Goal: Task Accomplishment & Management: Complete application form

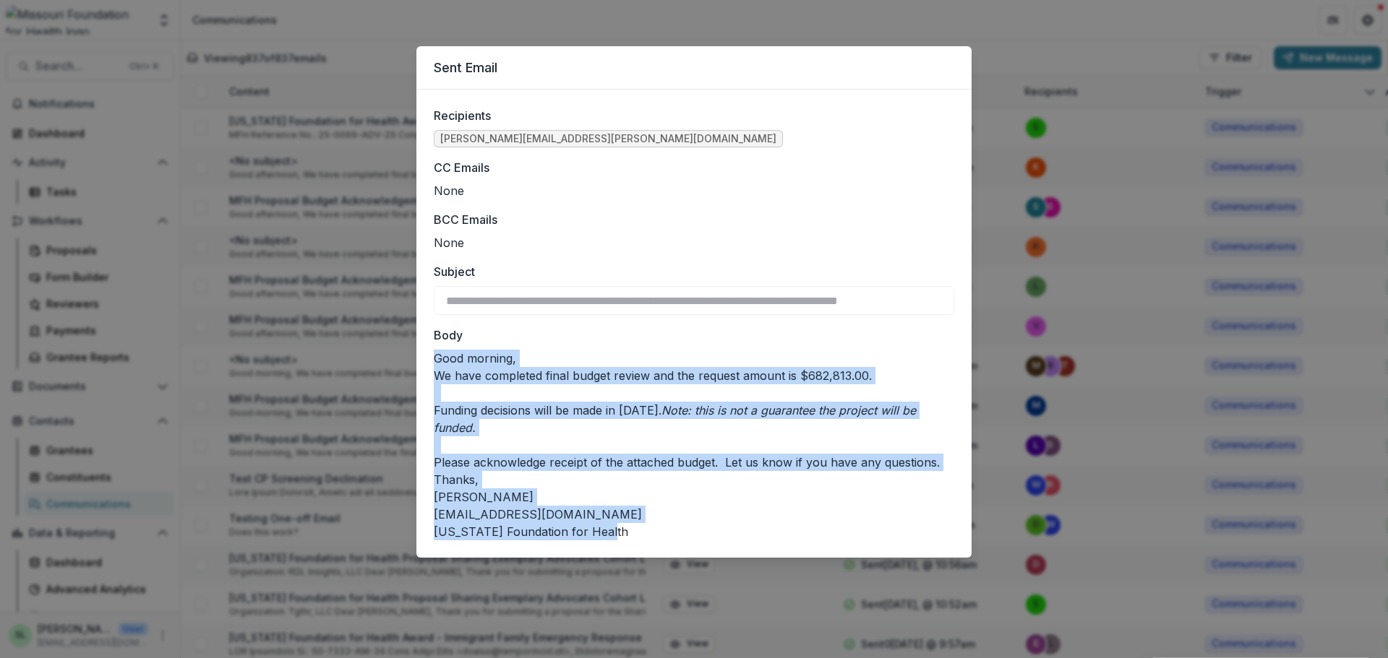
scroll to position [16, 0]
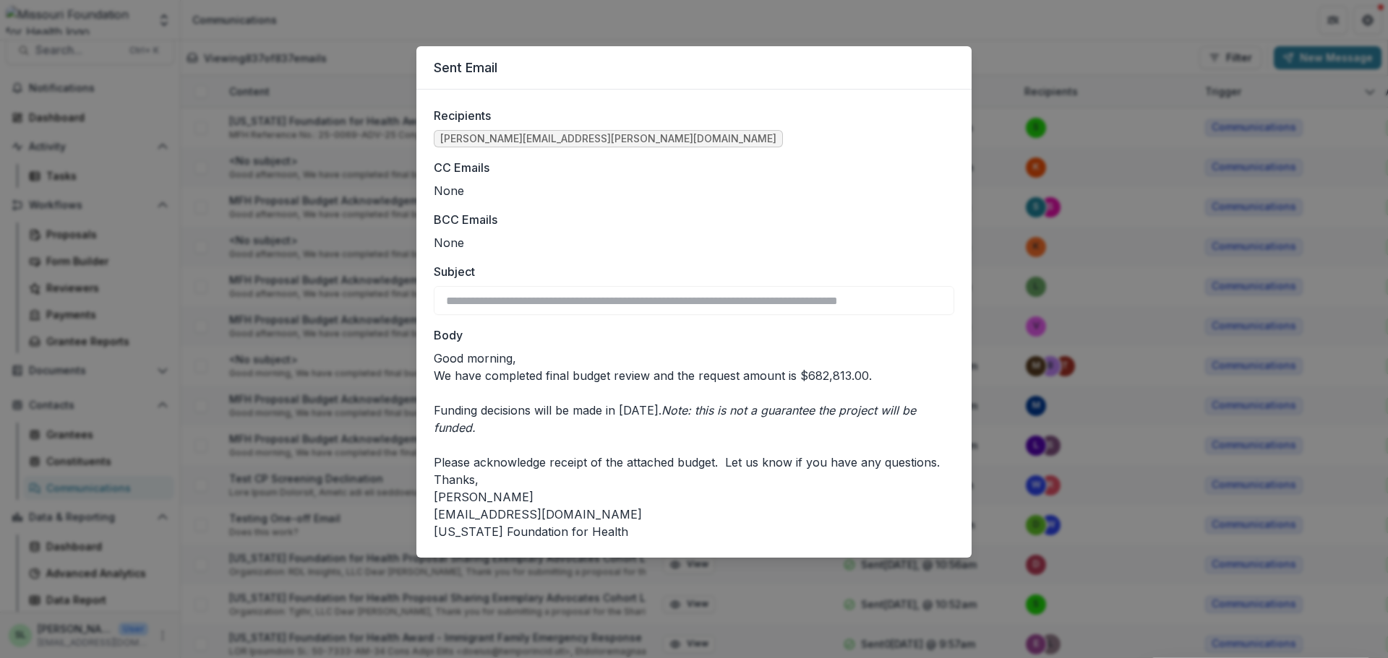
click at [625, 98] on div "**********" at bounding box center [693, 324] width 555 height 468
click at [632, 27] on div "**********" at bounding box center [694, 329] width 1388 height 658
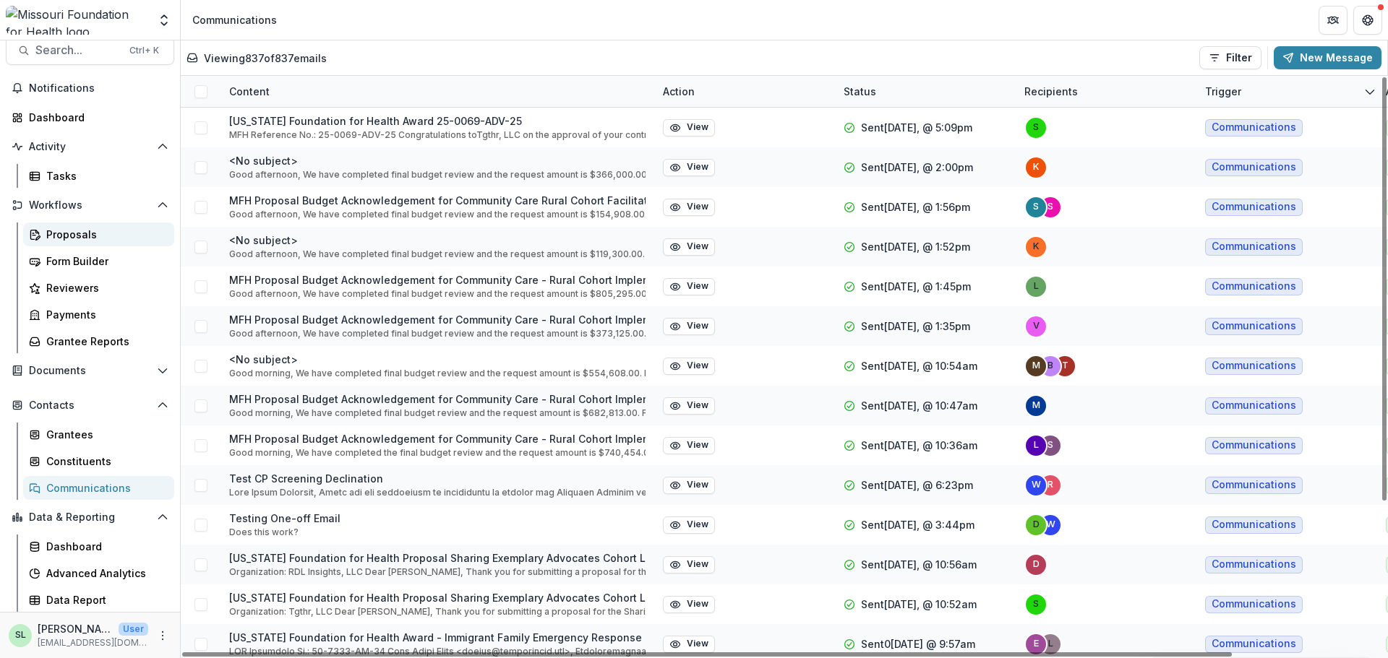
click at [66, 229] on div "Proposals" at bounding box center [104, 234] width 116 height 15
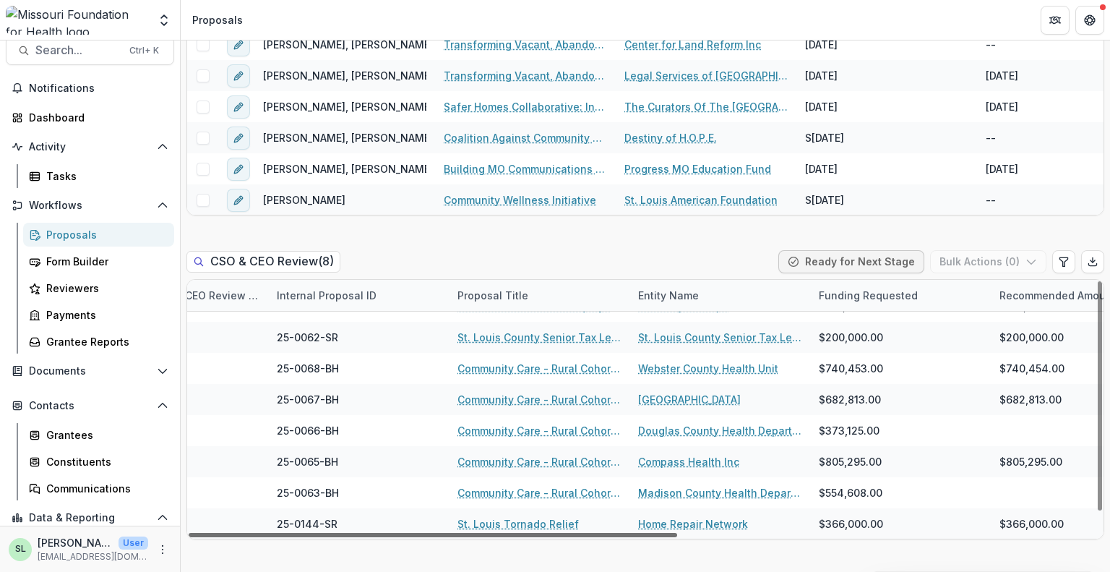
scroll to position [21, 271]
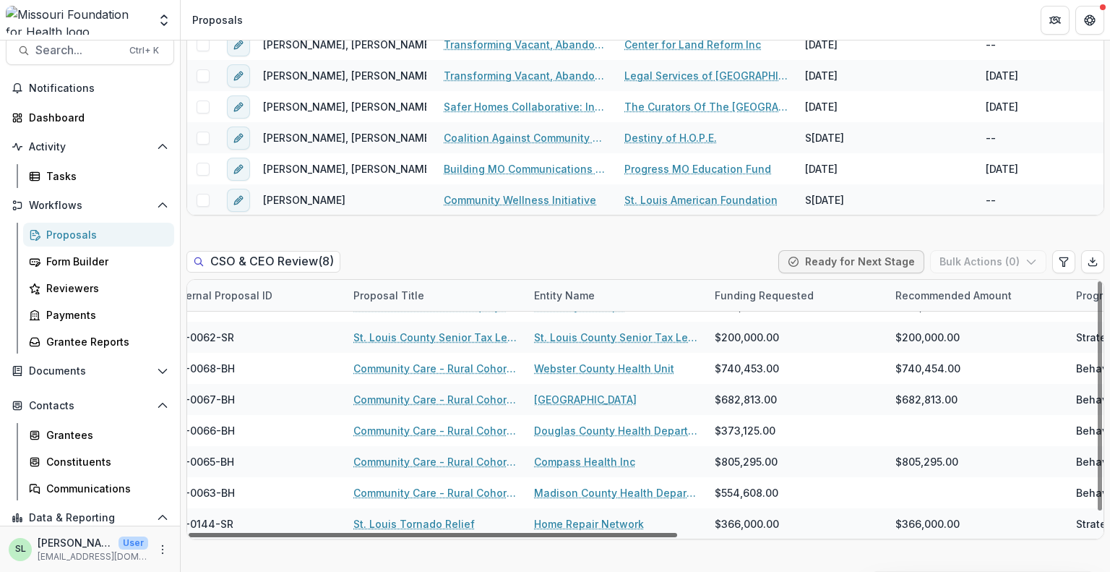
drag, startPoint x: 659, startPoint y: 502, endPoint x: 804, endPoint y: 547, distance: 151.3
click at [677, 537] on div at bounding box center [433, 535] width 489 height 4
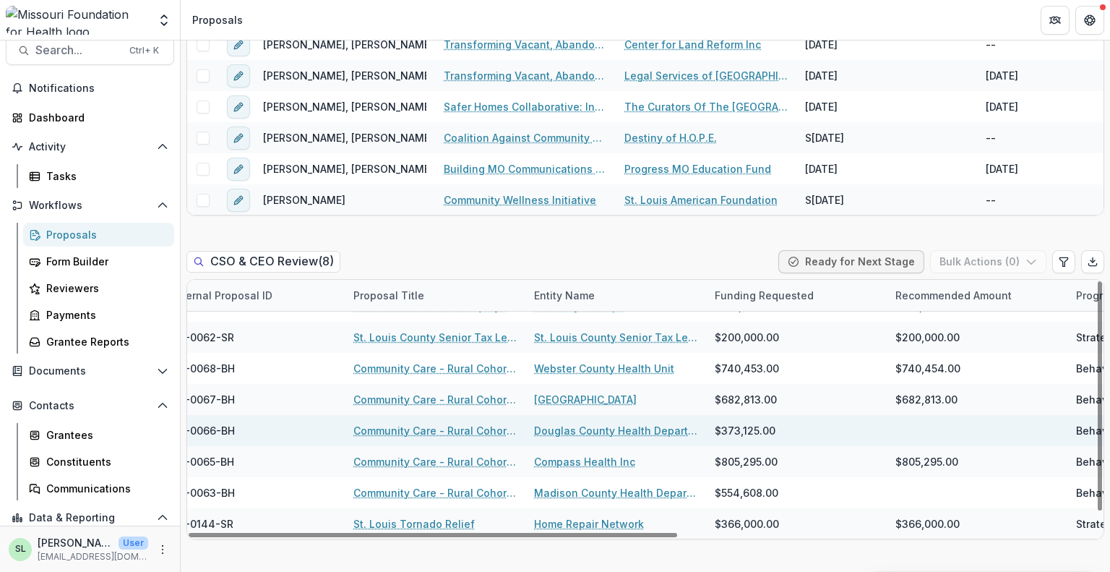
click at [468, 423] on link "Community Care - Rural Cohort Implementation Grant" at bounding box center [434, 430] width 163 height 15
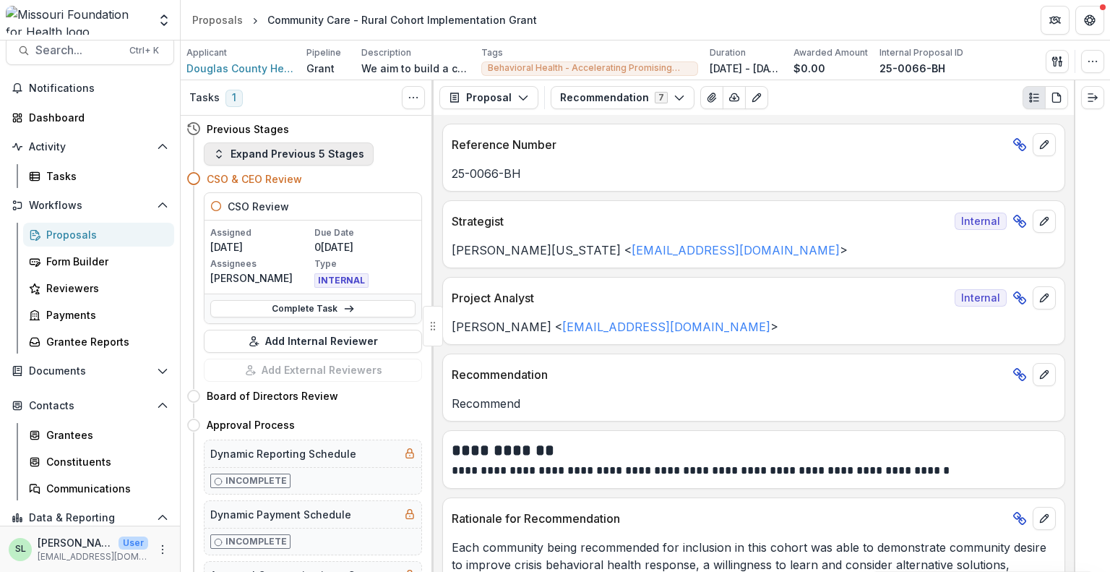
click at [277, 158] on button "Expand Previous 5 Stages" at bounding box center [289, 153] width 170 height 23
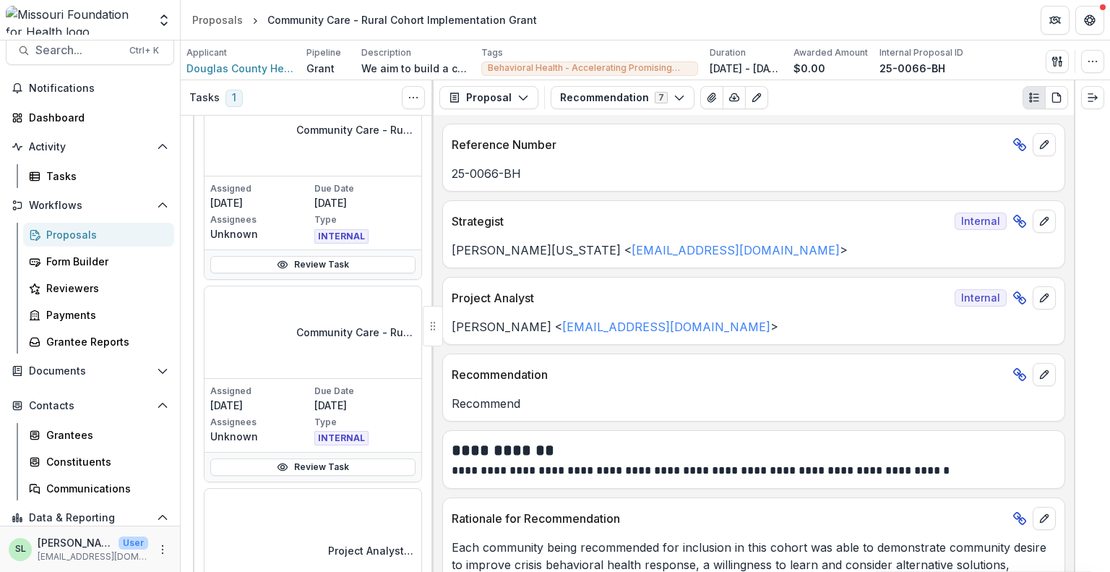
scroll to position [1229, 0]
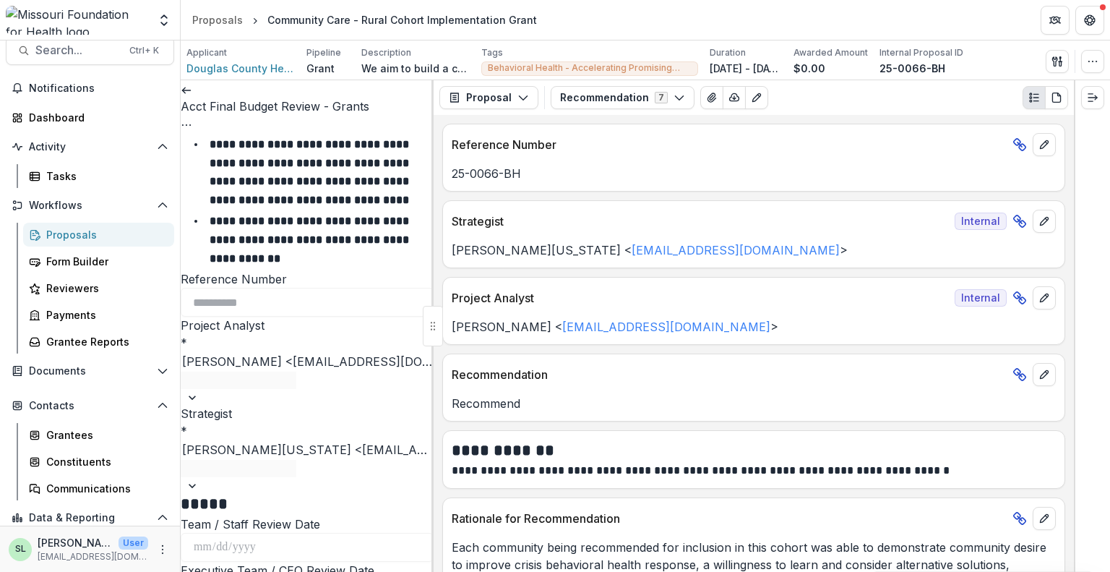
click at [191, 92] on link at bounding box center [187, 89] width 12 height 14
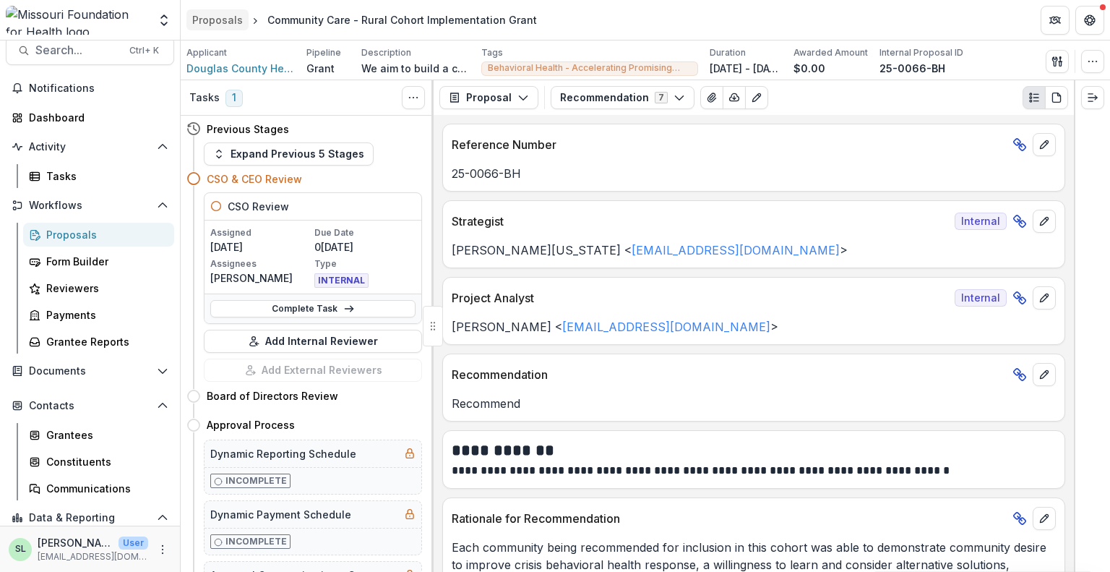
click at [220, 25] on div "Proposals" at bounding box center [217, 19] width 51 height 15
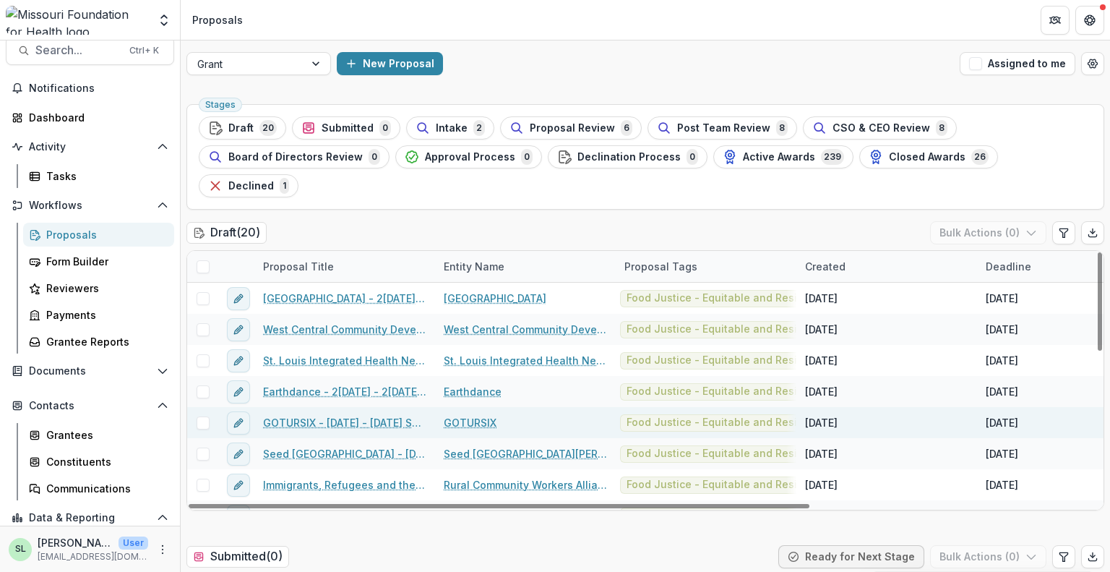
scroll to position [361, 0]
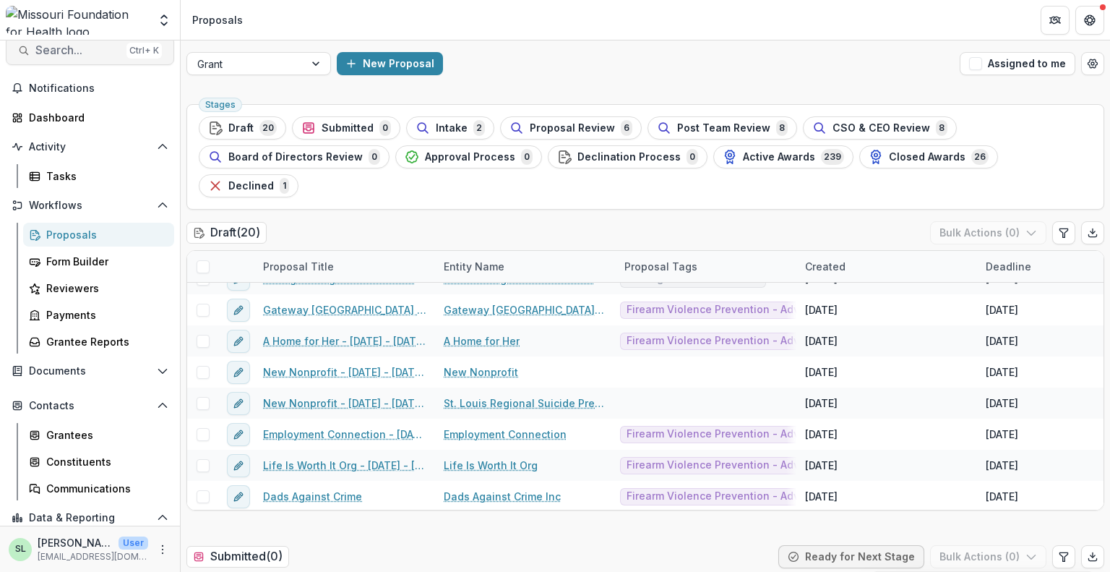
click at [69, 48] on span "Search..." at bounding box center [77, 50] width 85 height 14
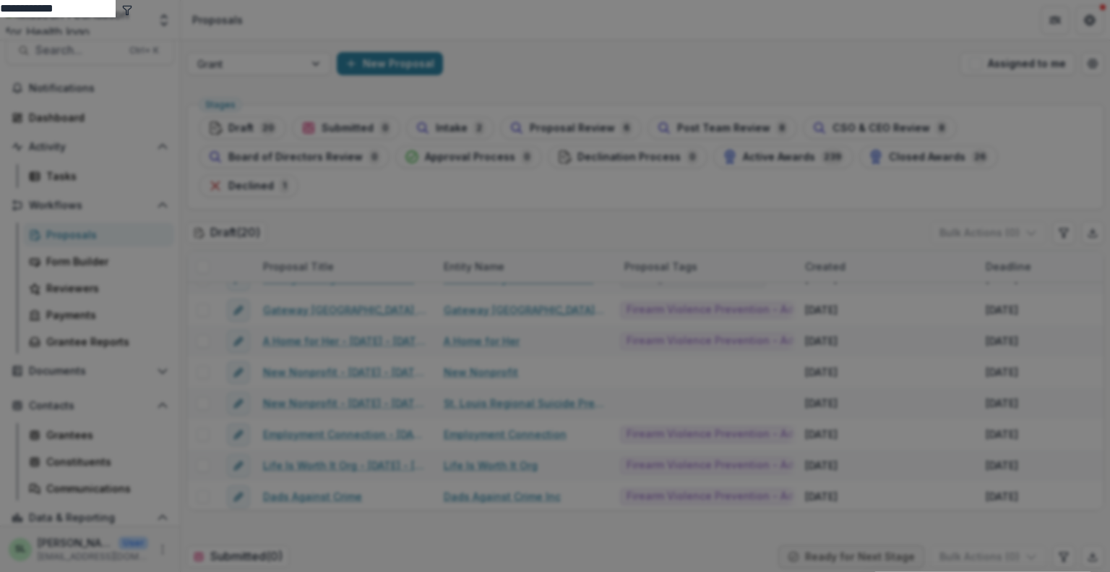
type input "**********"
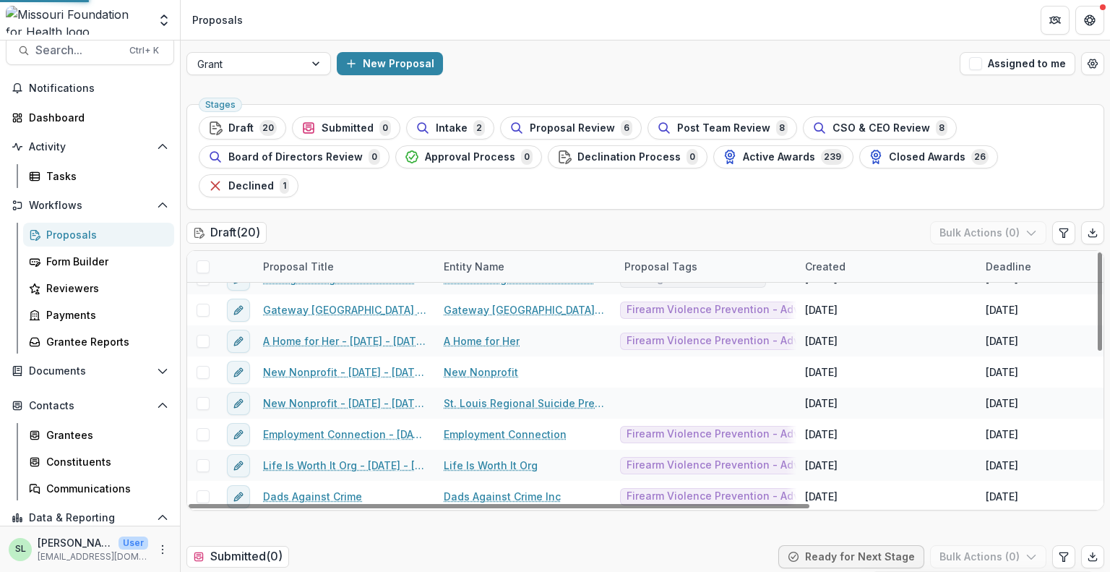
scroll to position [12, 0]
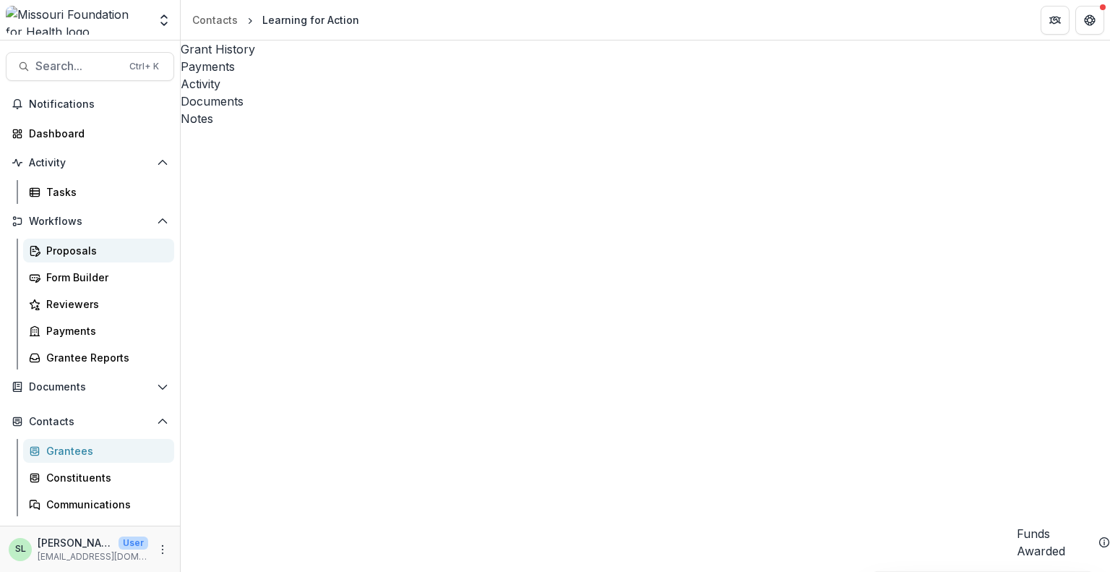
click at [69, 245] on div "Proposals" at bounding box center [104, 250] width 116 height 15
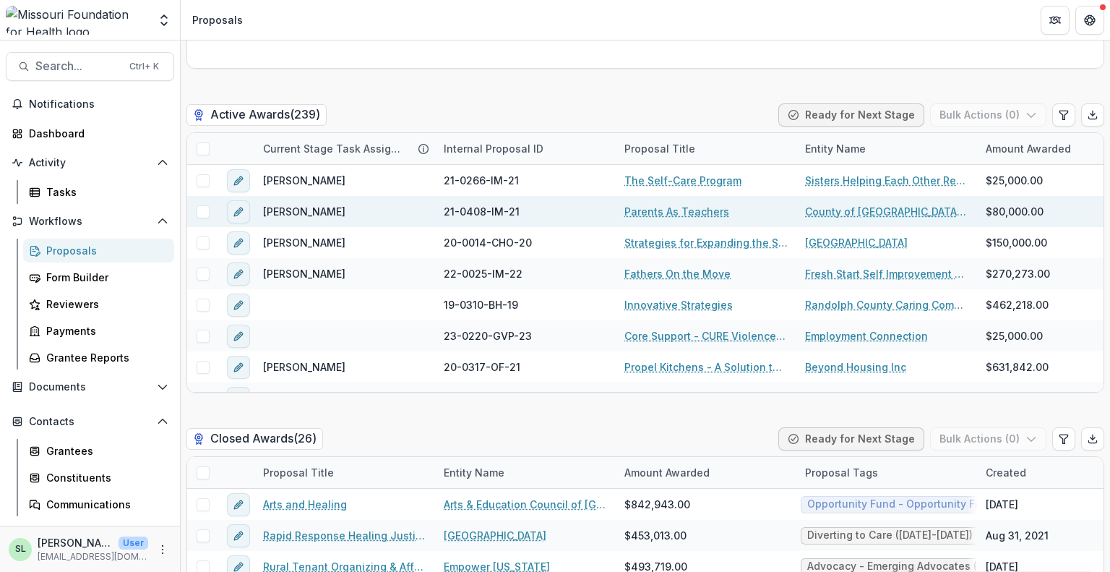
scroll to position [3036, 0]
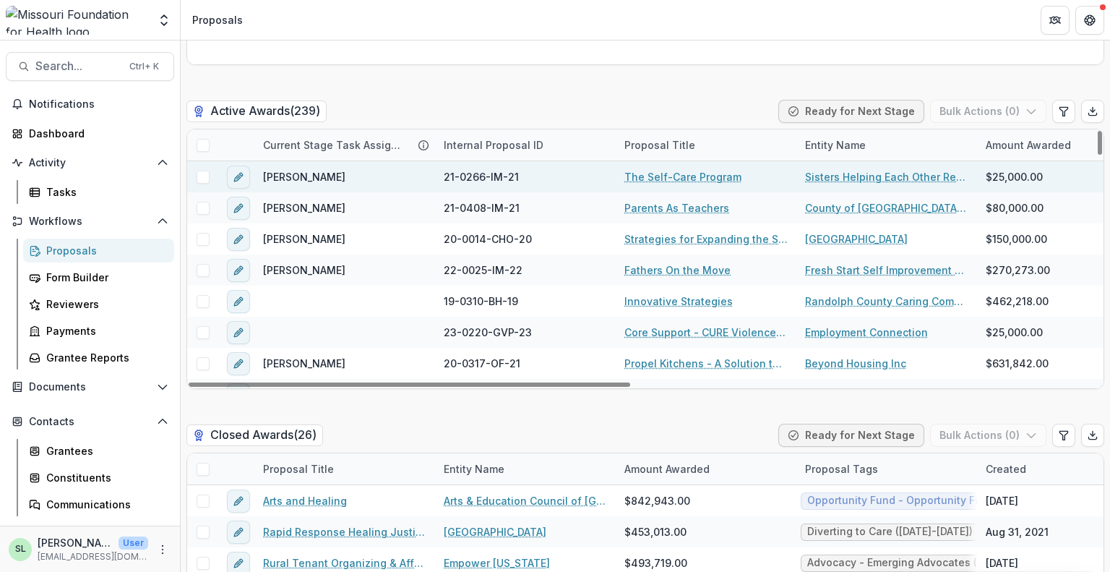
click at [696, 169] on link "The Self-Care Program" at bounding box center [683, 176] width 117 height 15
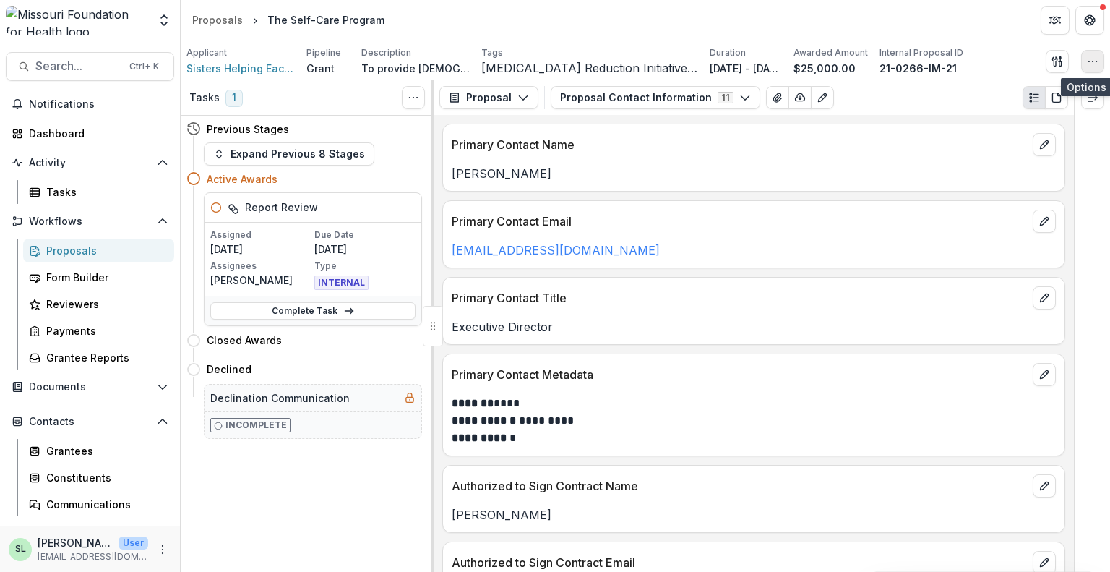
click at [1096, 61] on icon "button" at bounding box center [1093, 62] width 12 height 12
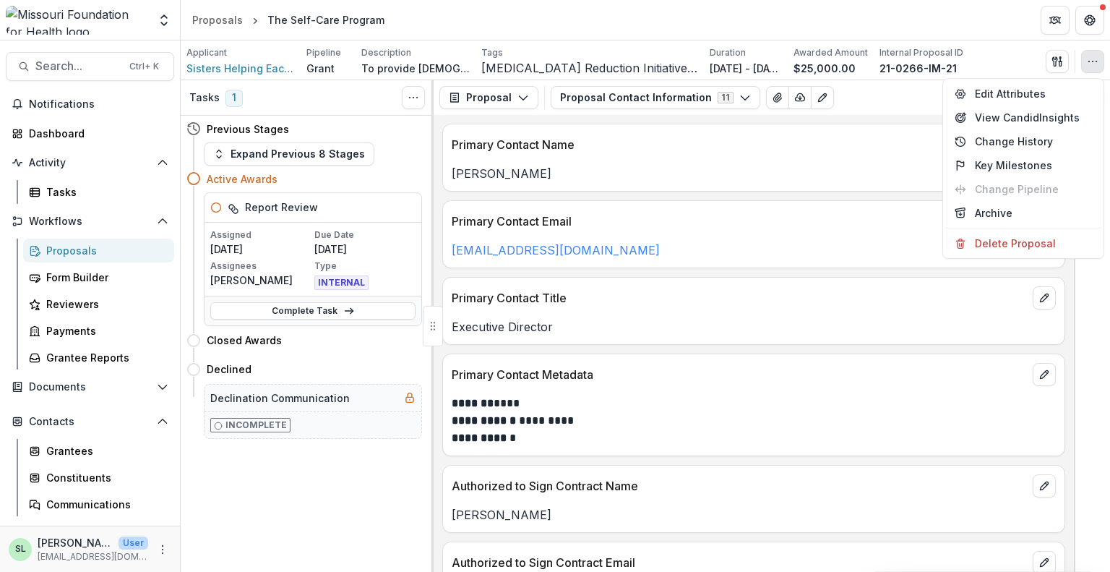
click at [67, 244] on div "Proposals" at bounding box center [104, 250] width 116 height 15
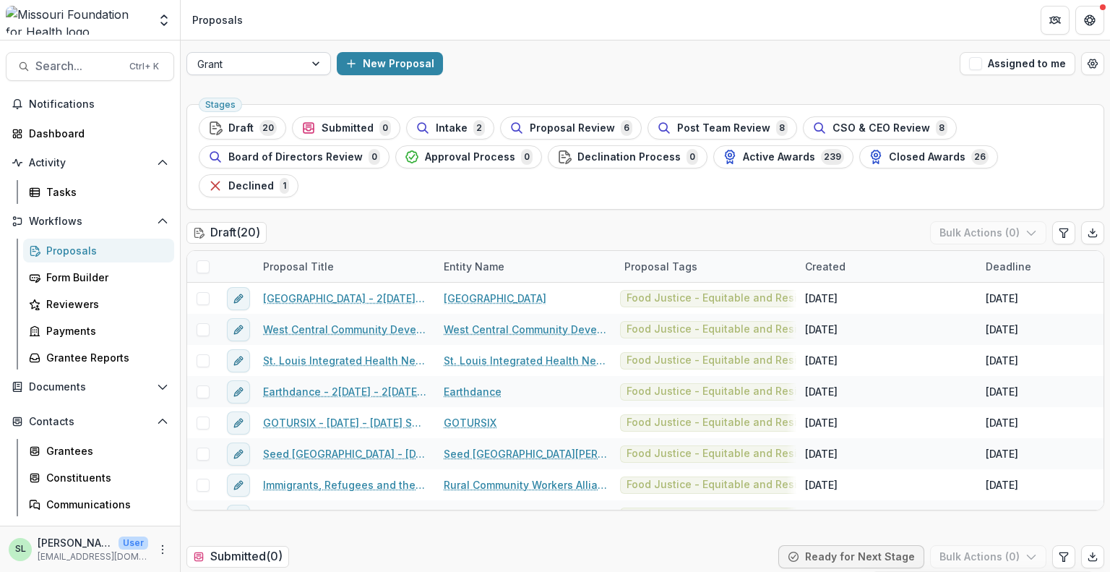
click at [309, 65] on div at bounding box center [317, 64] width 26 height 22
click at [280, 55] on div at bounding box center [245, 64] width 97 height 18
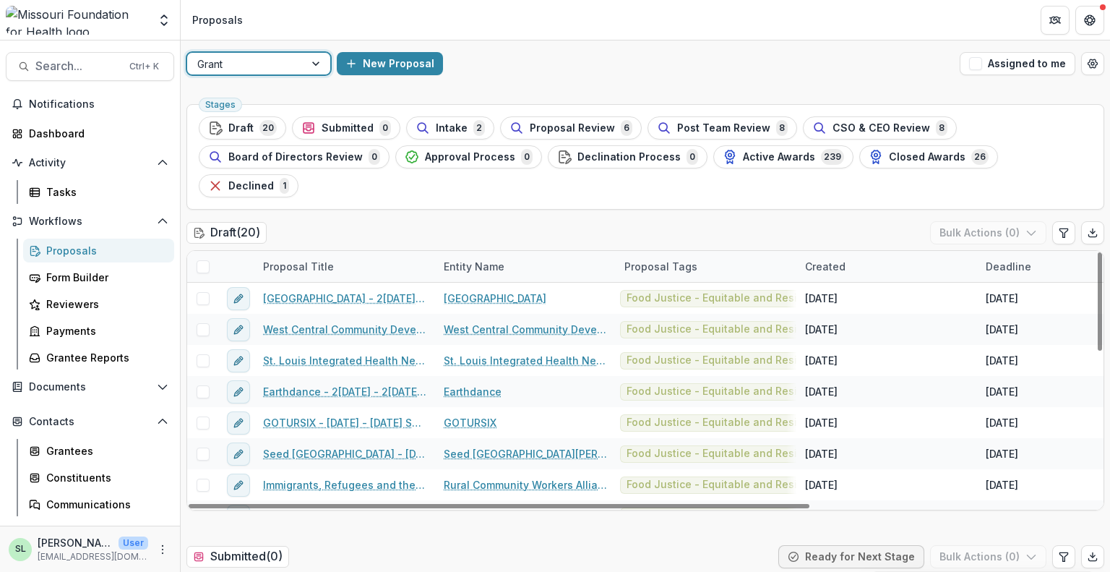
click at [622, 14] on header "Proposals" at bounding box center [646, 20] width 930 height 40
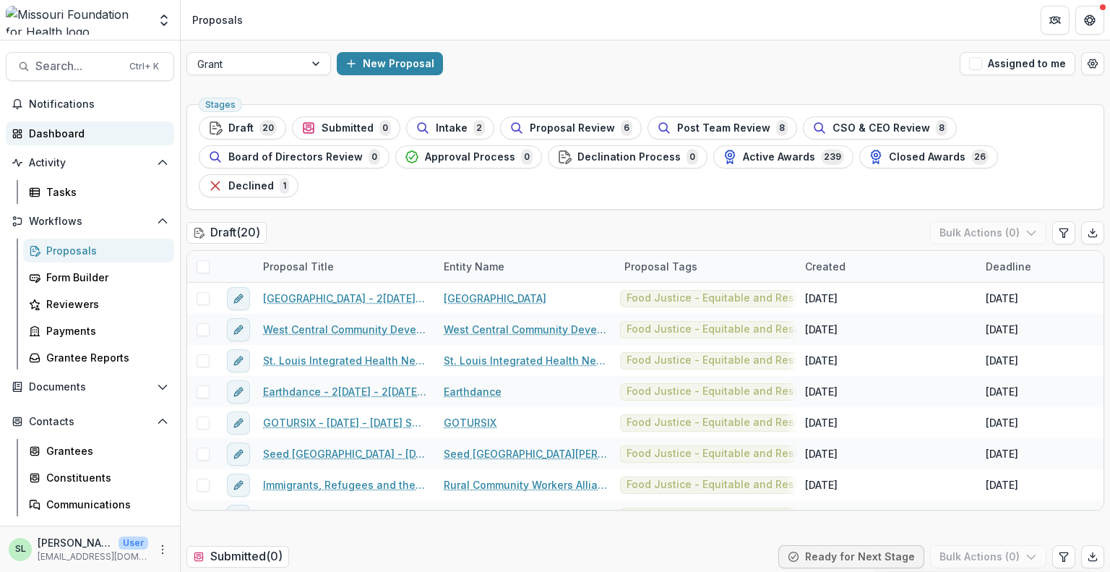
click at [69, 137] on div "Dashboard" at bounding box center [96, 133] width 134 height 15
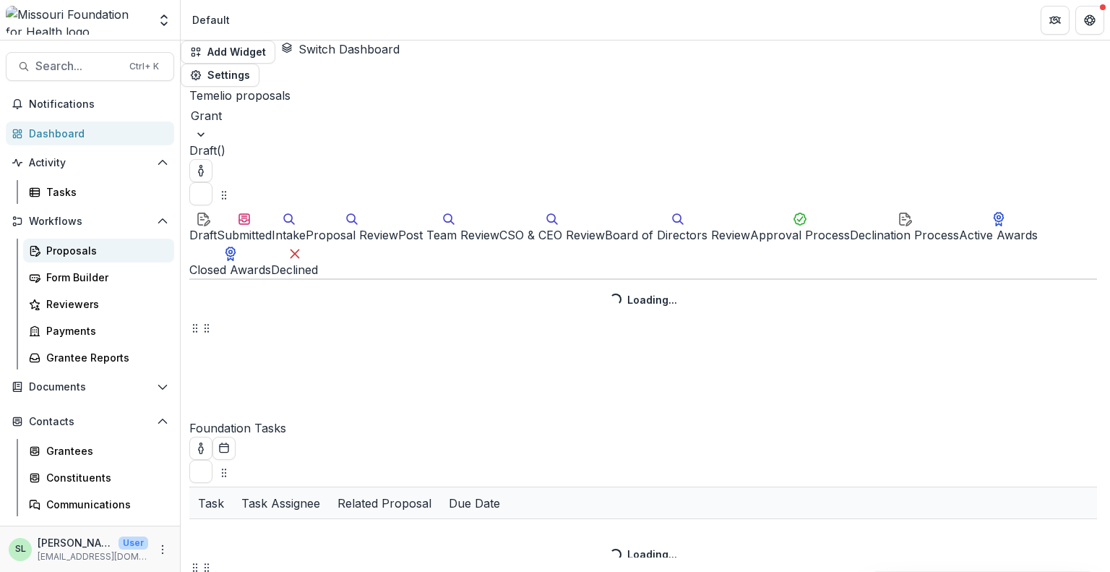
click at [57, 251] on div "Proposals" at bounding box center [104, 250] width 116 height 15
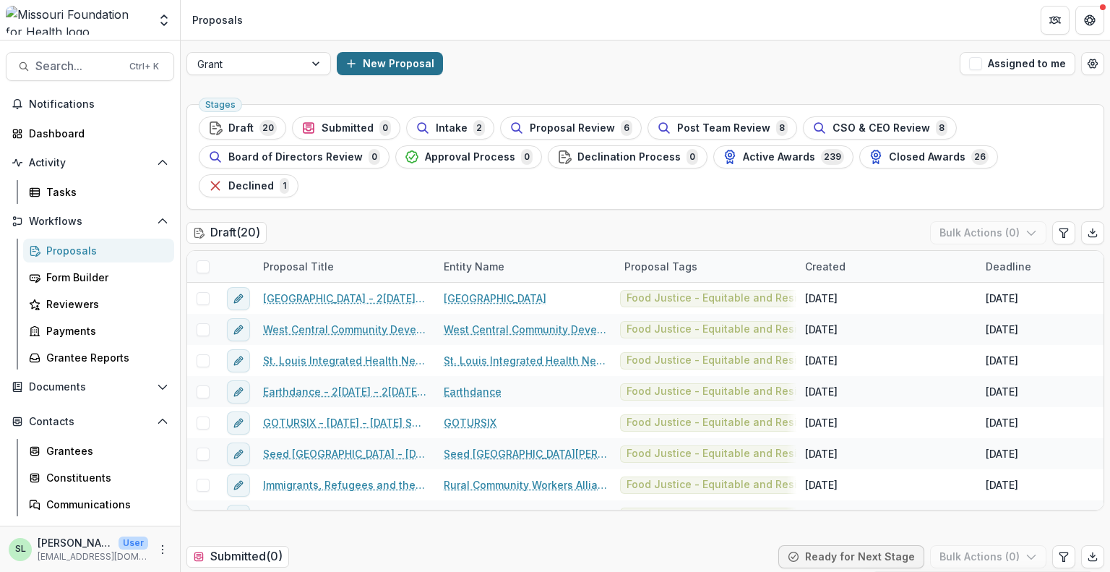
click at [398, 60] on button "New Proposal" at bounding box center [390, 63] width 106 height 23
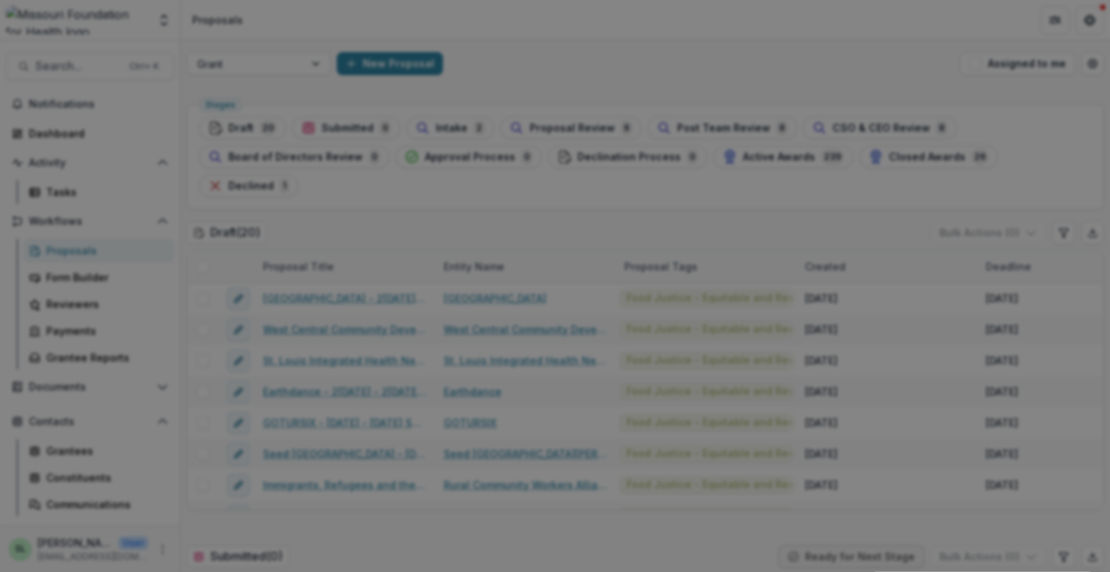
drag, startPoint x: 778, startPoint y: 286, endPoint x: 684, endPoint y: 283, distance: 94.0
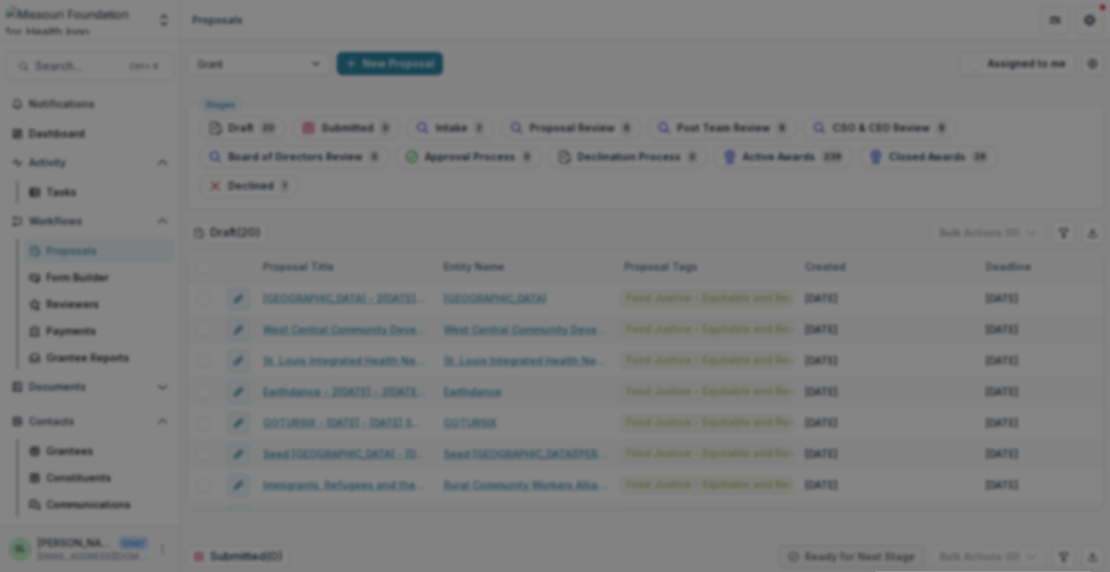
scroll to position [72, 0]
type input "*******"
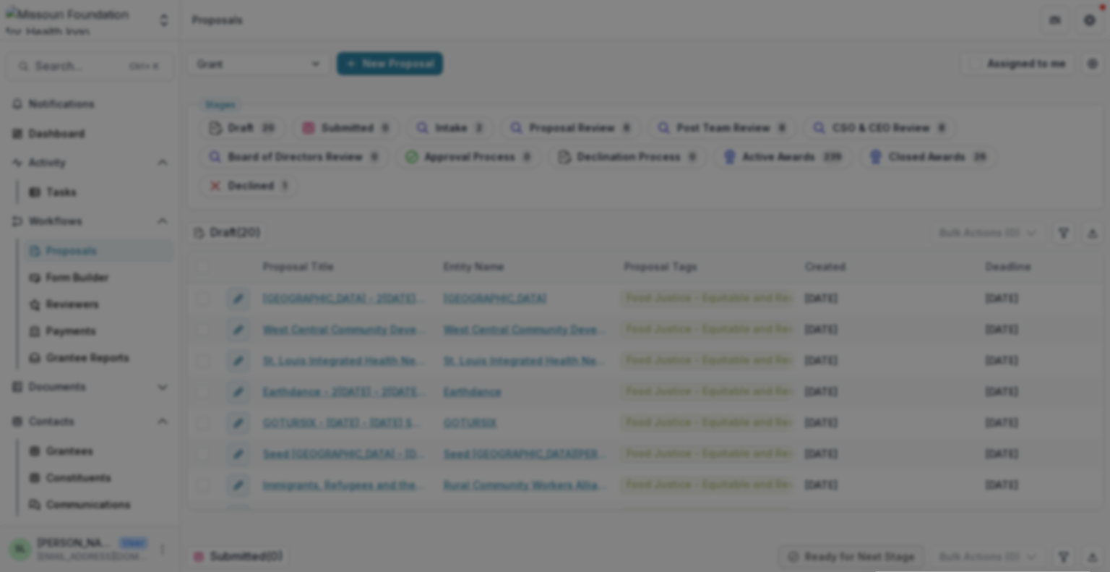
scroll to position [166, 0]
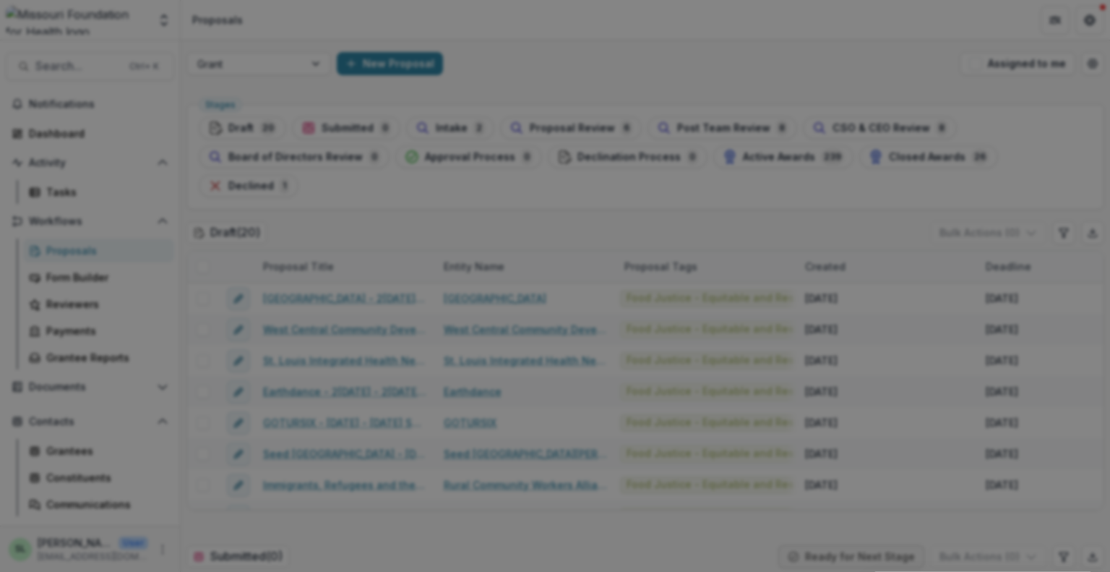
scroll to position [289, 0]
type input "****"
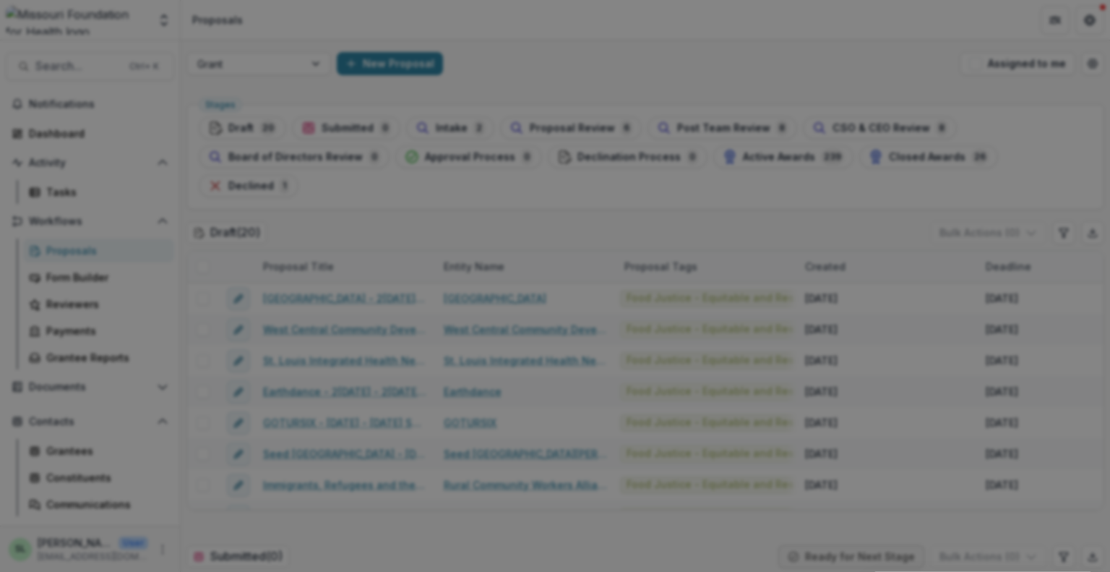
drag, startPoint x: 659, startPoint y: 240, endPoint x: 648, endPoint y: 241, distance: 10.9
type input "**********"
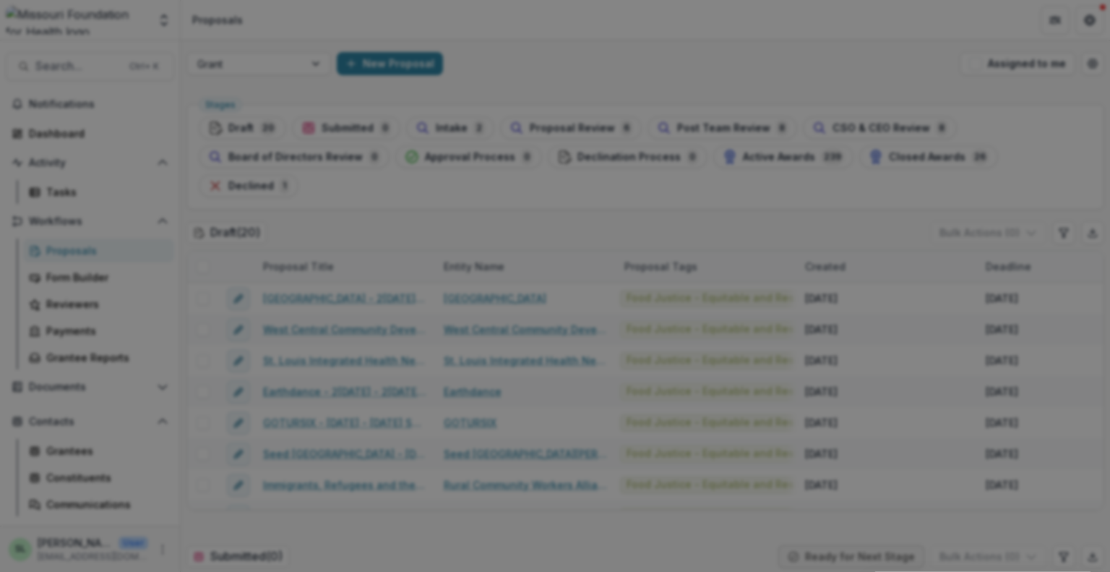
type input "***"
type input "****"
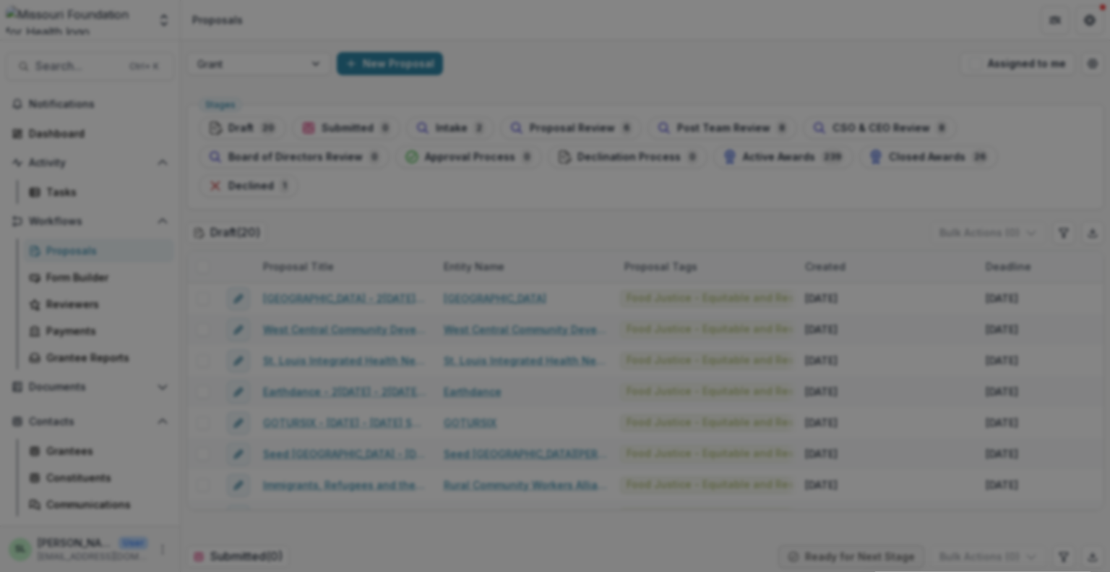
type input "*****"
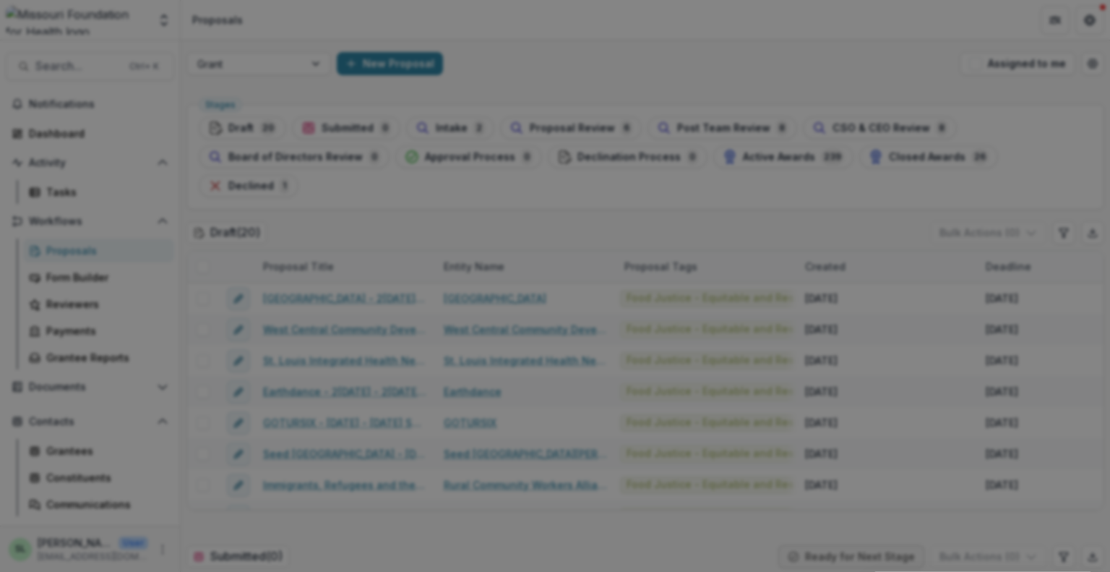
type input "**"
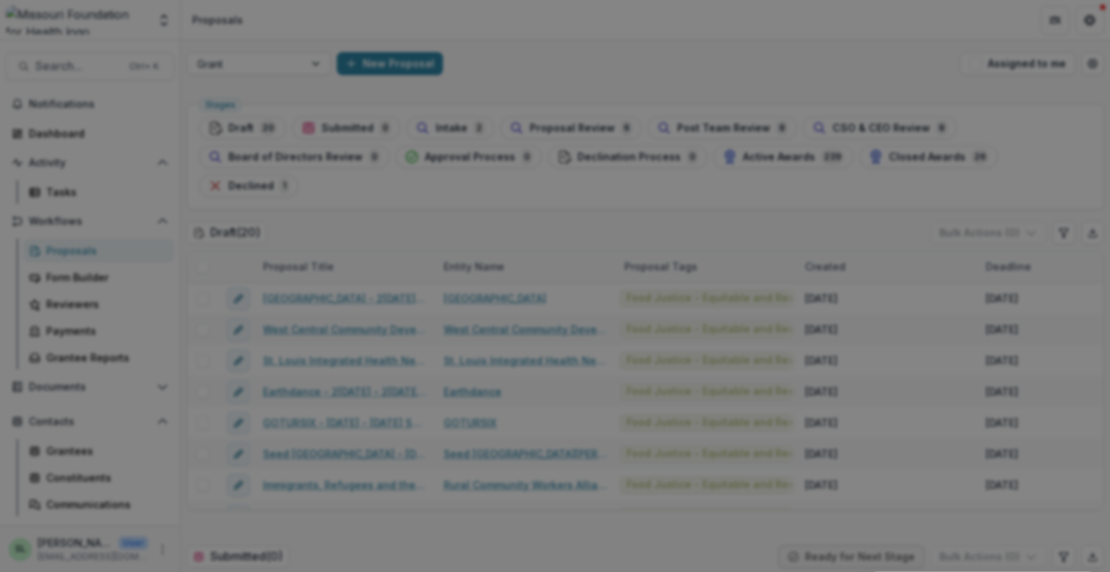
scroll to position [361, 0]
drag, startPoint x: 304, startPoint y: 323, endPoint x: 381, endPoint y: 325, distance: 77.4
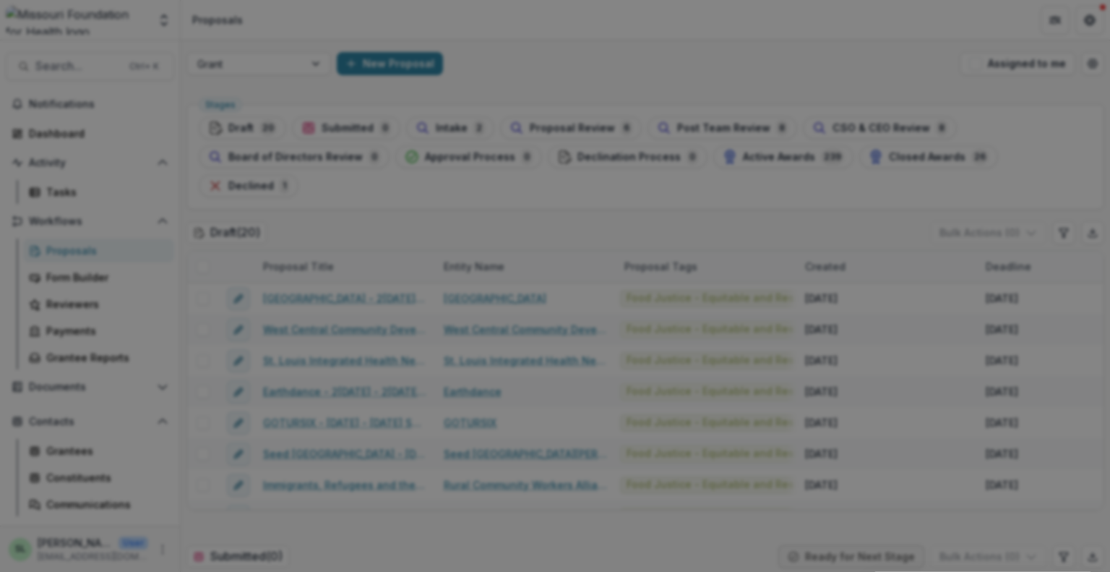
scroll to position [289, 0]
drag, startPoint x: 363, startPoint y: 353, endPoint x: 593, endPoint y: 453, distance: 250.6
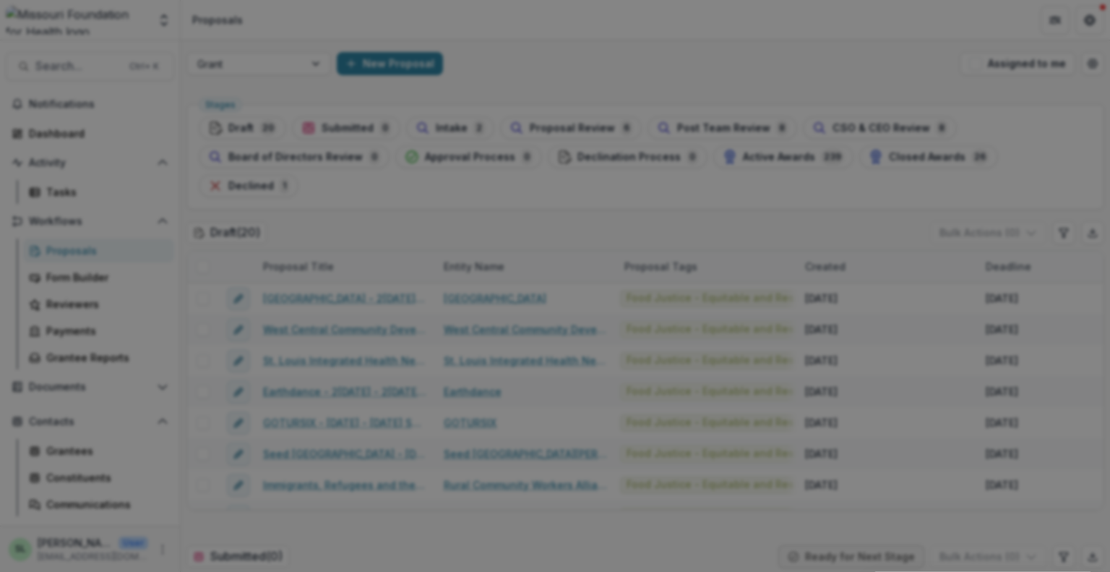
drag, startPoint x: 364, startPoint y: 350, endPoint x: 598, endPoint y: 455, distance: 257.2
drag, startPoint x: 332, startPoint y: 323, endPoint x: 618, endPoint y: 439, distance: 308.7
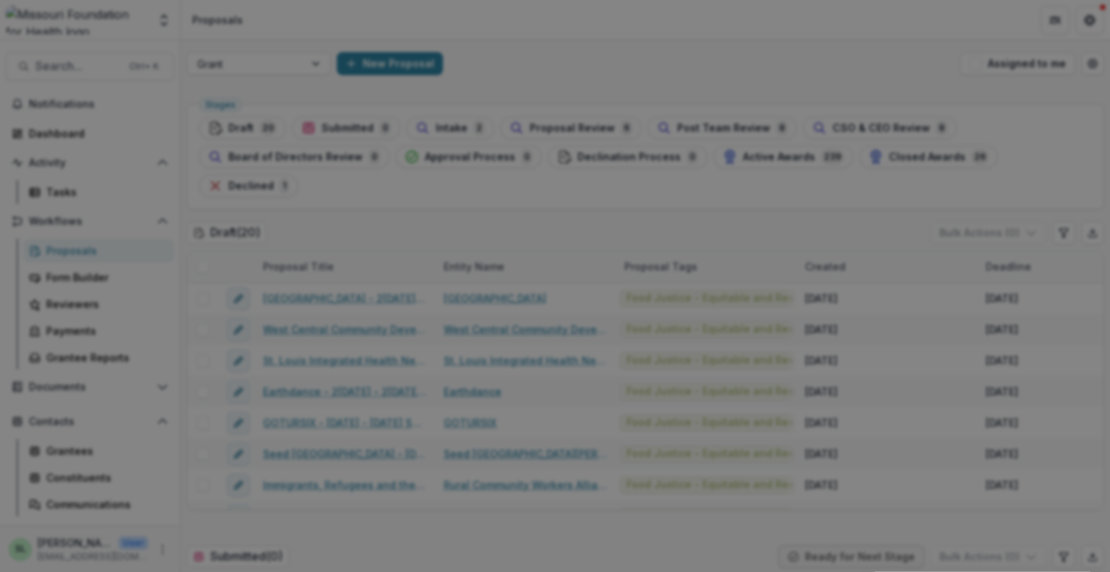
drag, startPoint x: 332, startPoint y: 325, endPoint x: 514, endPoint y: 361, distance: 185.1
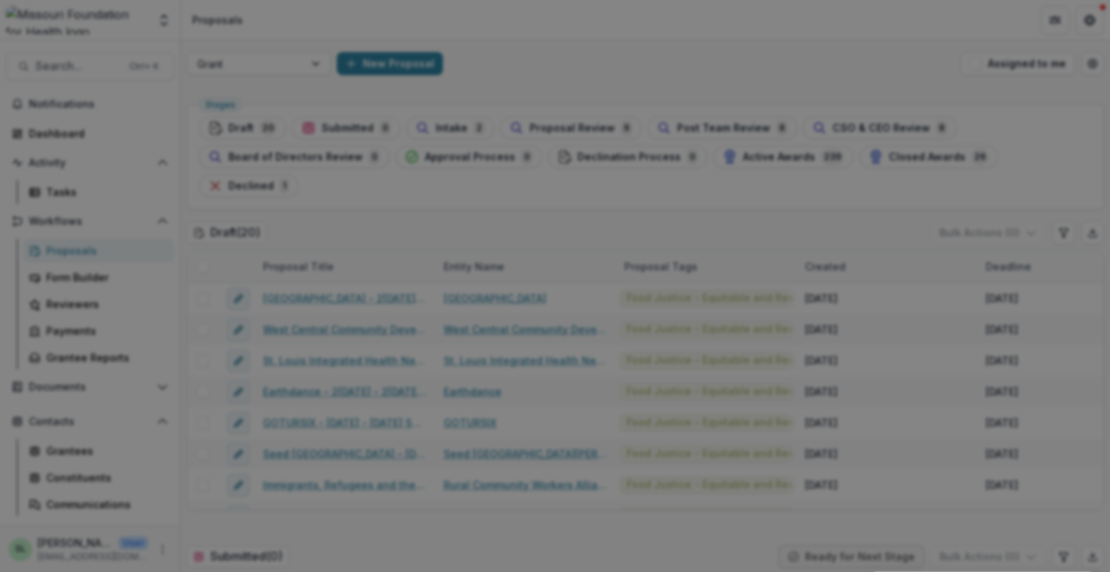
drag, startPoint x: 335, startPoint y: 273, endPoint x: 506, endPoint y: 331, distance: 181.0
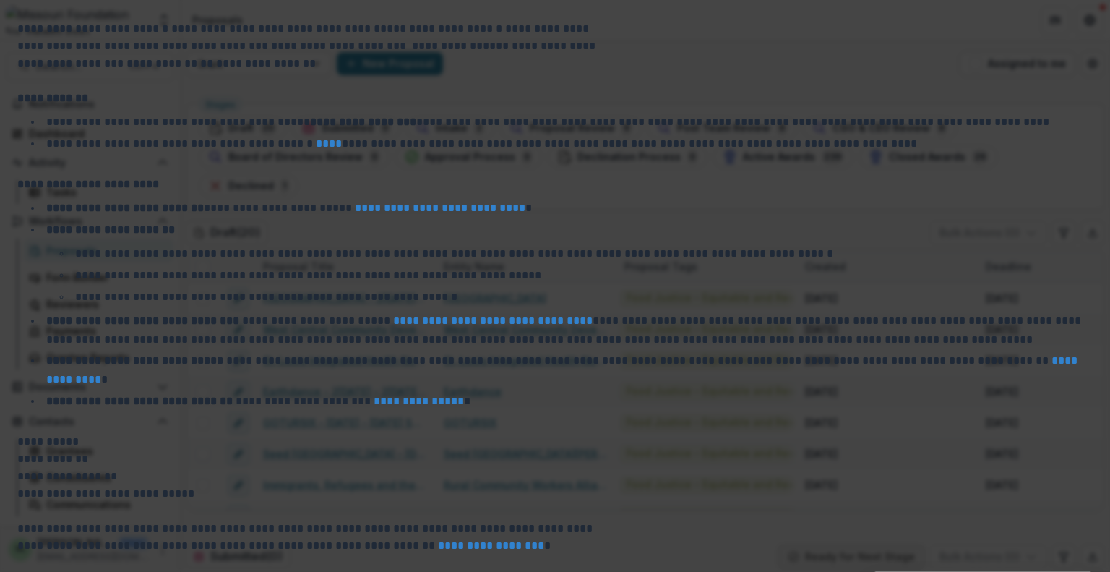
scroll to position [48, 0]
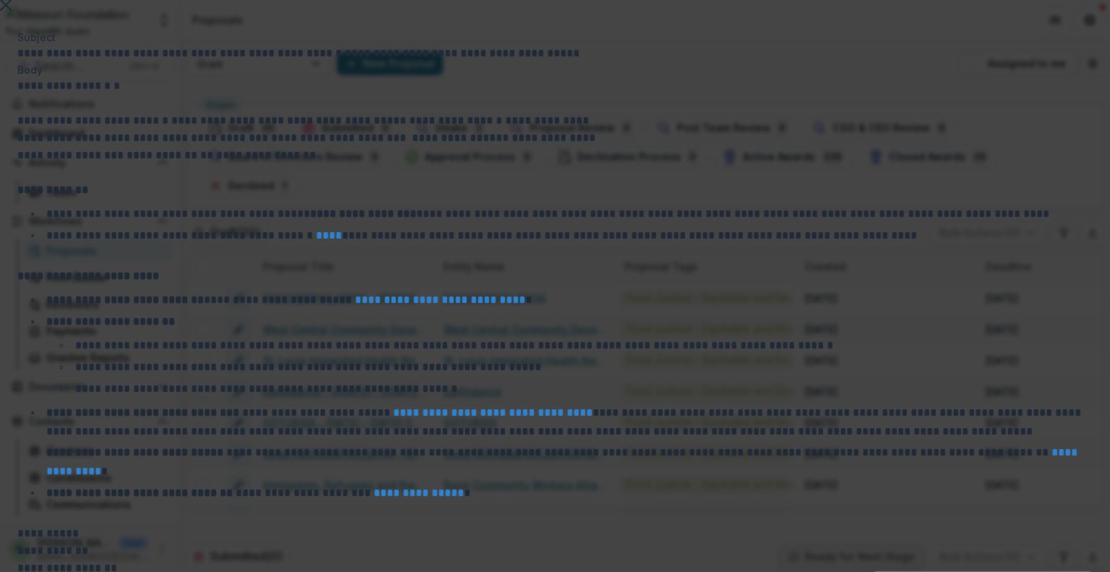
click at [12, 11] on icon "Close" at bounding box center [6, 5] width 12 height 12
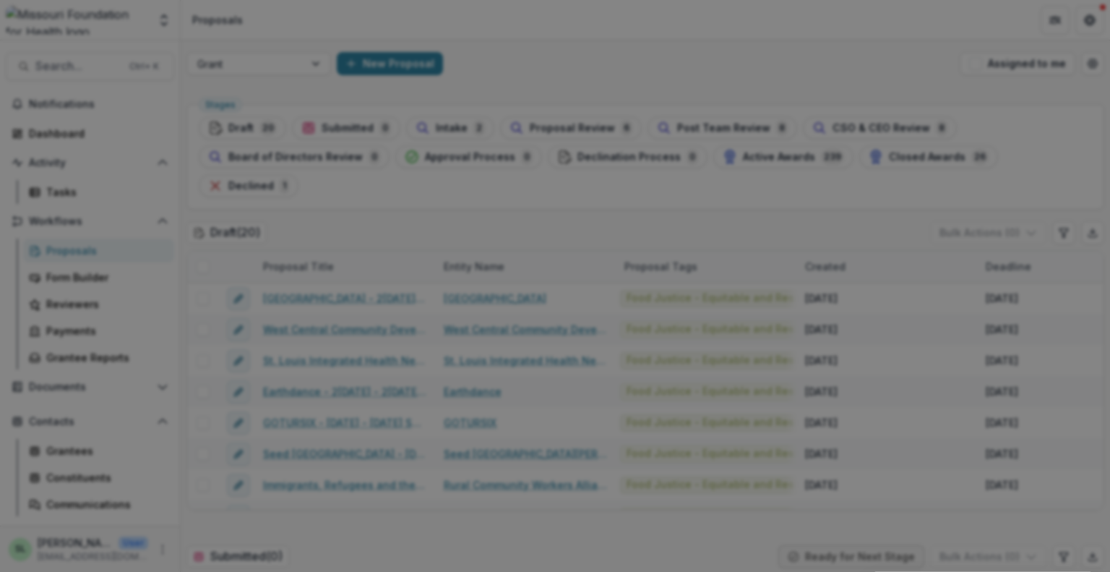
scroll to position [220, 0]
drag, startPoint x: 614, startPoint y: 374, endPoint x: 703, endPoint y: 382, distance: 88.5
drag, startPoint x: 694, startPoint y: 379, endPoint x: 685, endPoint y: 375, distance: 9.4
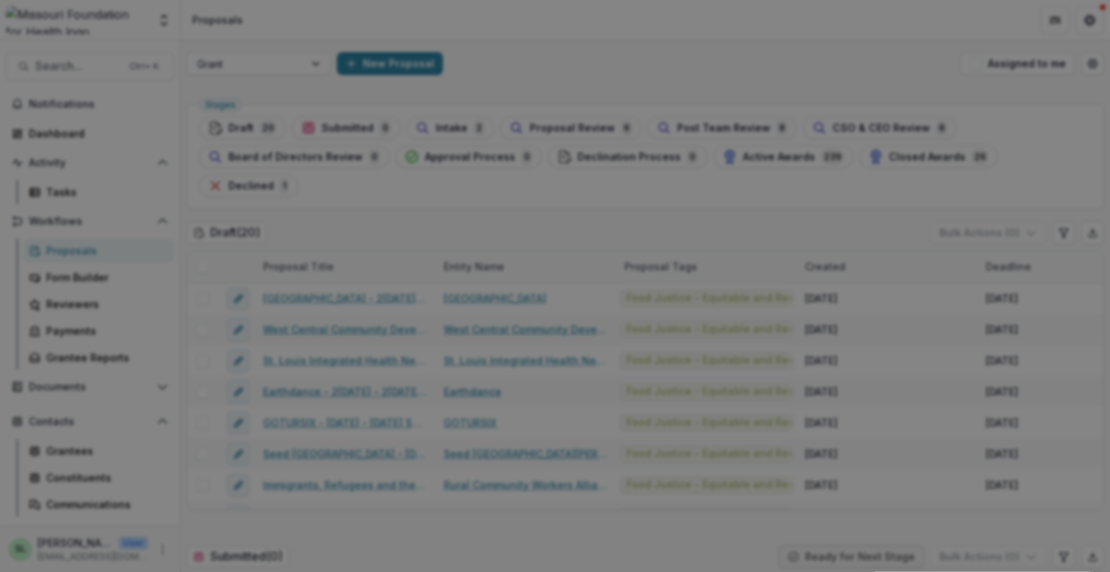
scroll to position [0, 26]
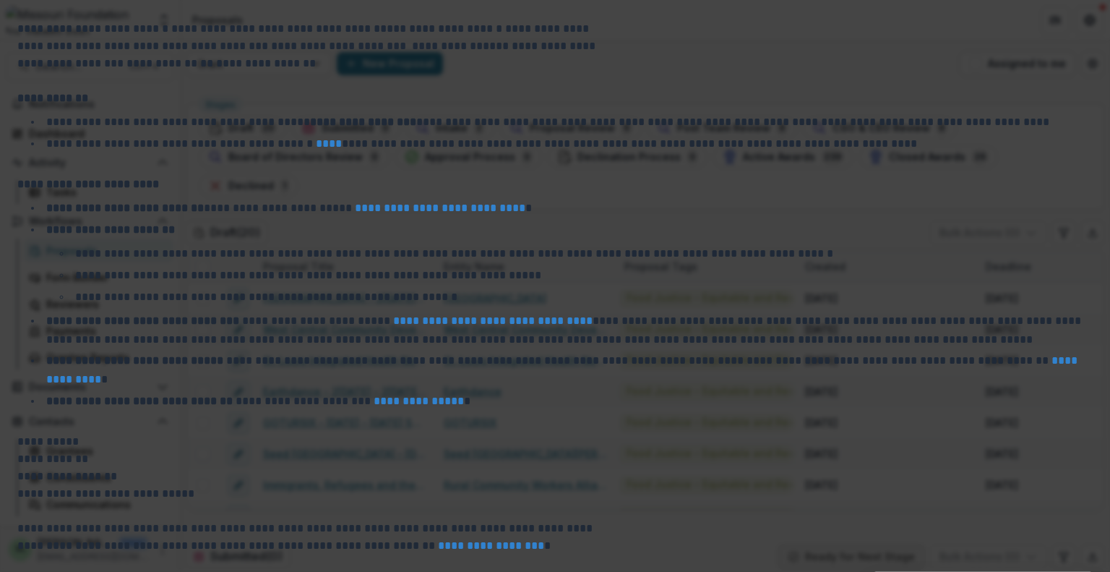
scroll to position [0, 0]
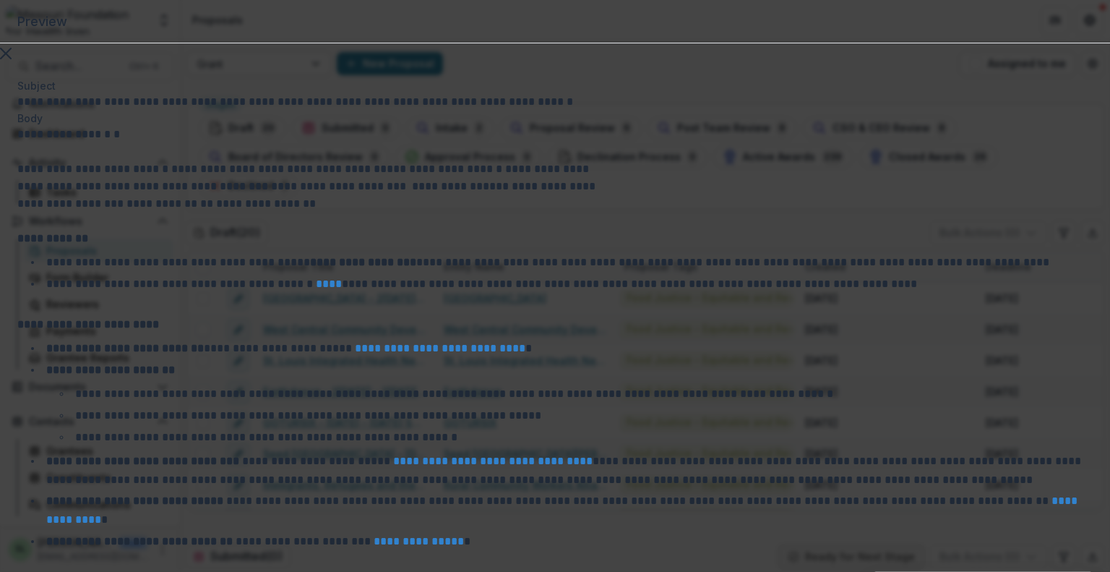
click at [12, 61] on button "Close" at bounding box center [6, 51] width 12 height 17
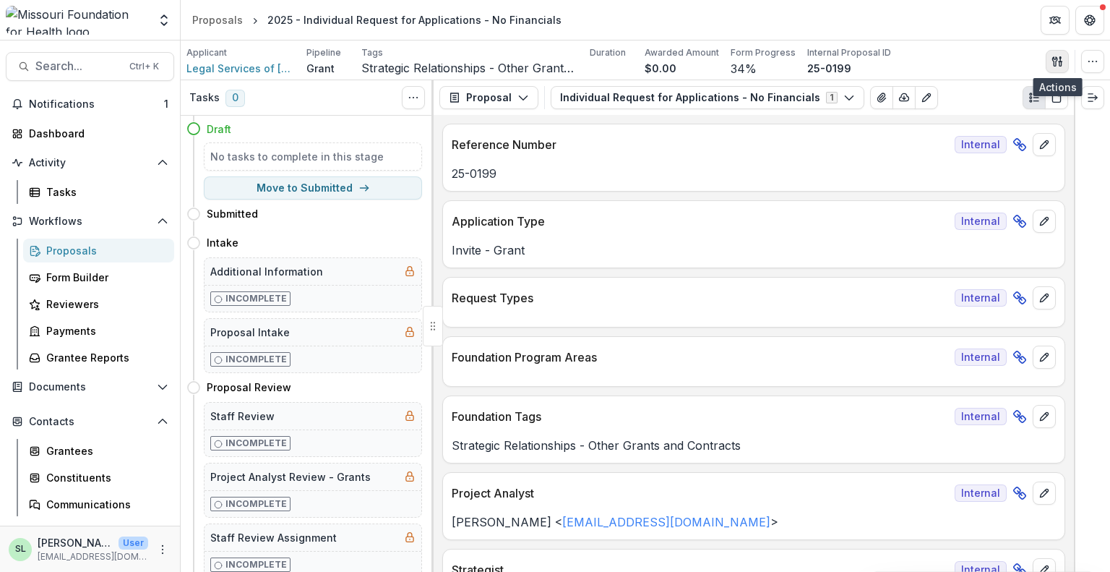
click at [1064, 63] on button "button" at bounding box center [1057, 61] width 23 height 23
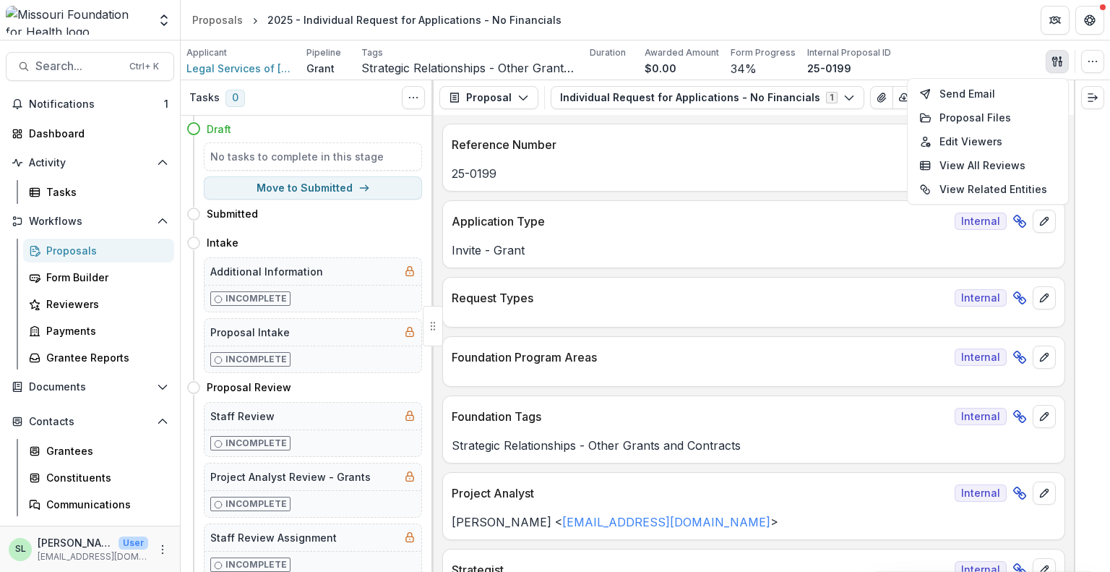
click at [1064, 63] on button "button" at bounding box center [1057, 61] width 23 height 23
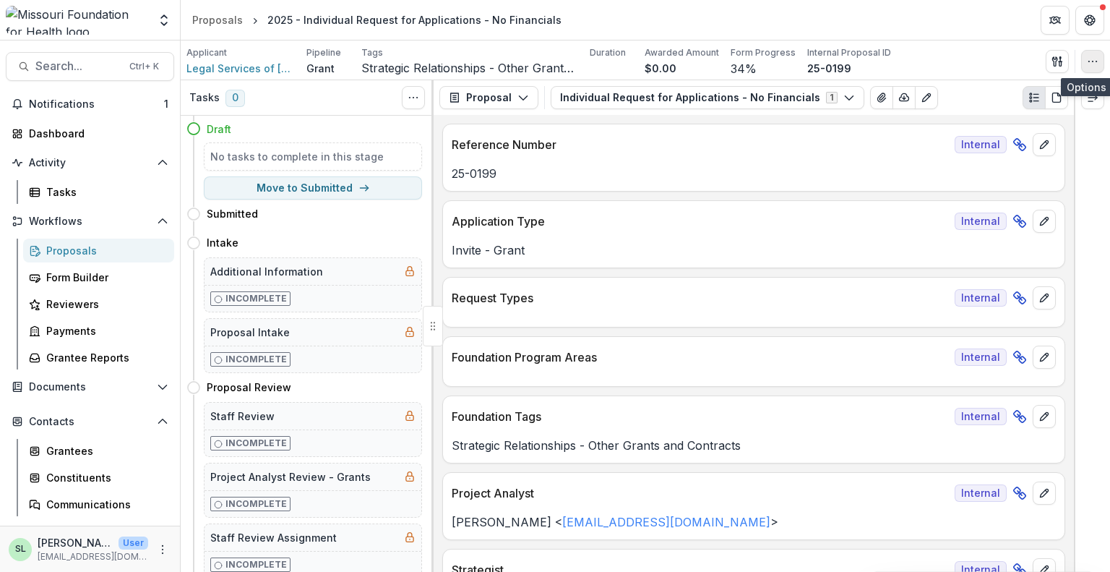
click at [1101, 68] on button "button" at bounding box center [1092, 61] width 23 height 23
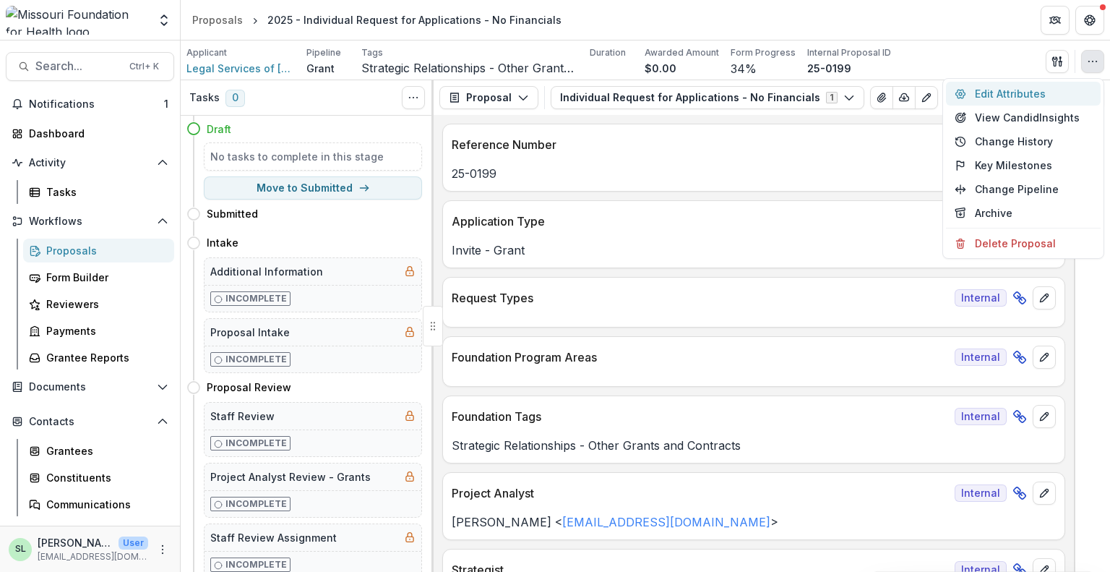
click at [1032, 98] on button "Edit Attributes" at bounding box center [1023, 94] width 155 height 24
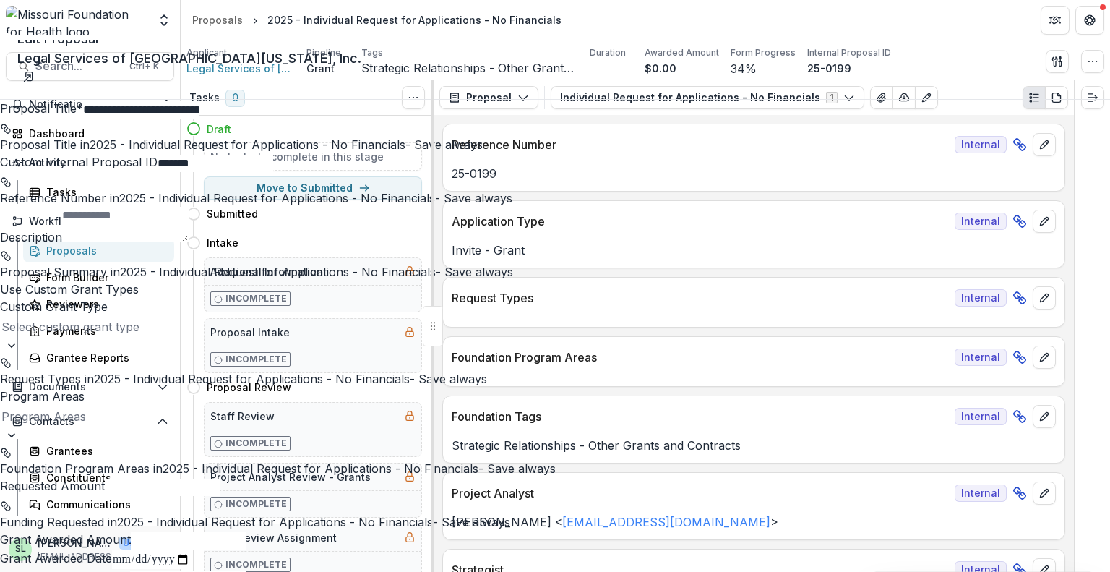
scroll to position [153, 0]
click at [1062, 338] on div at bounding box center [555, 345] width 1110 height 14
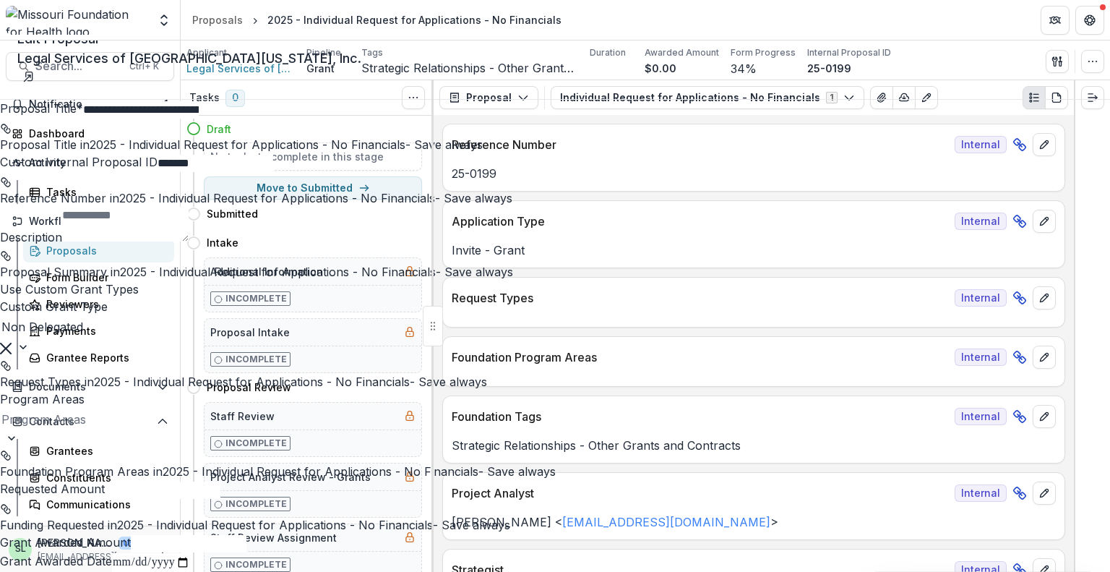
scroll to position [217, 0]
click at [1056, 431] on div at bounding box center [555, 438] width 1110 height 14
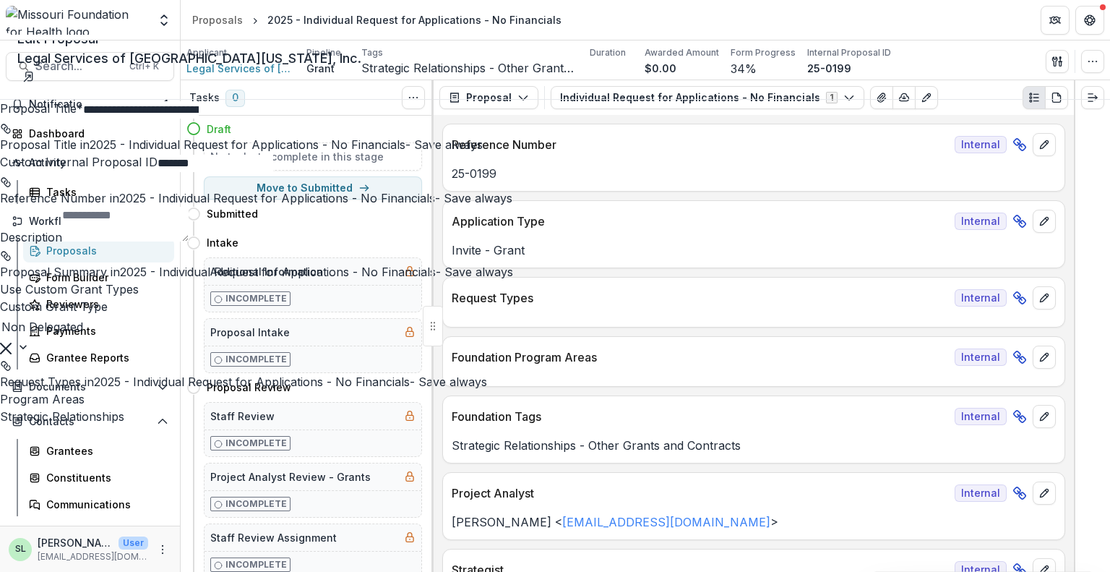
scroll to position [940, 0]
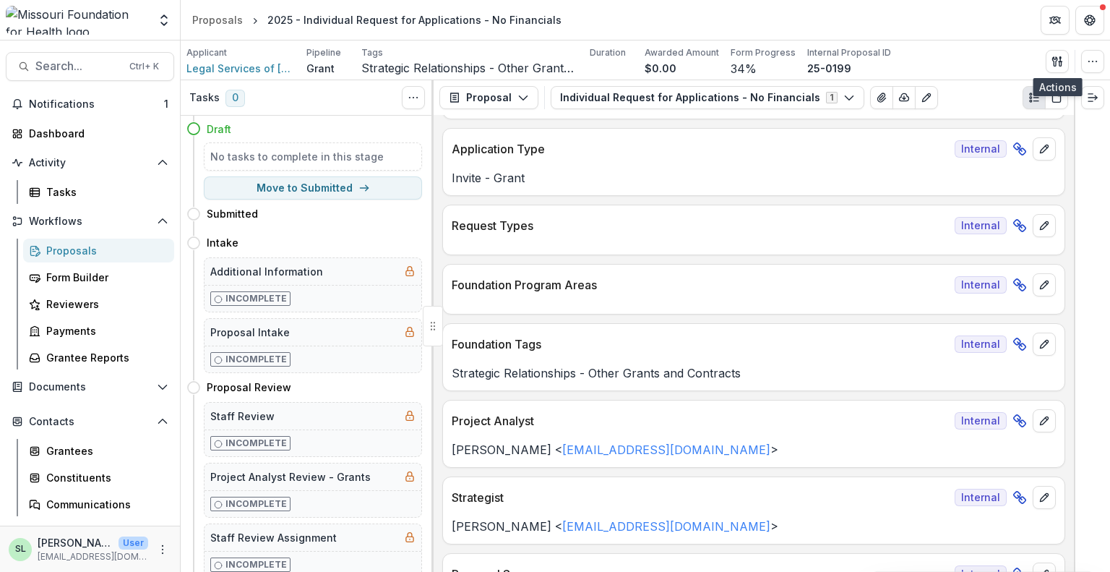
scroll to position [145, 0]
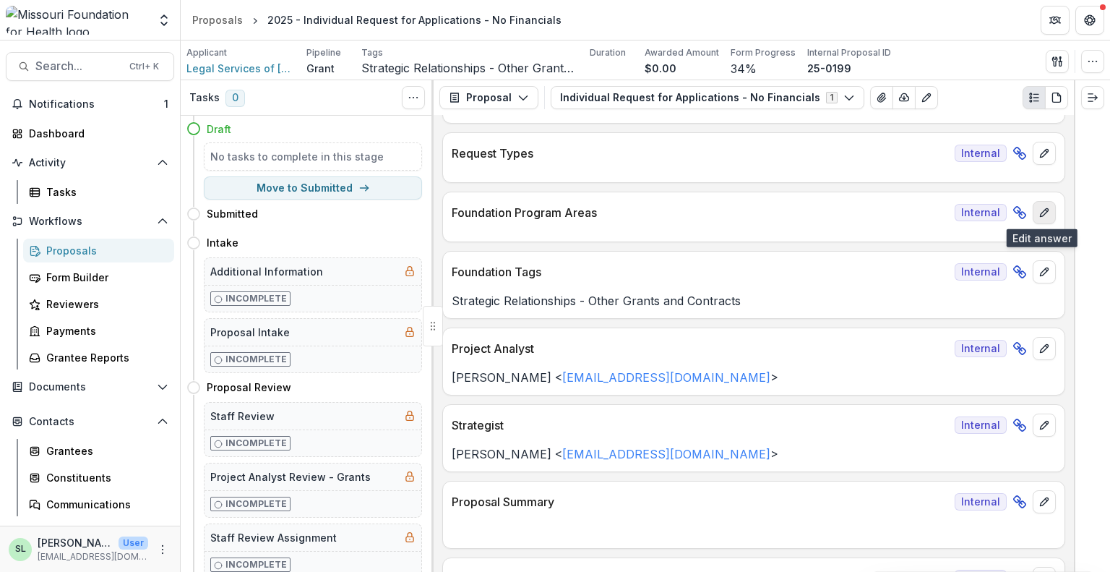
click at [1041, 213] on icon "edit" at bounding box center [1045, 213] width 12 height 12
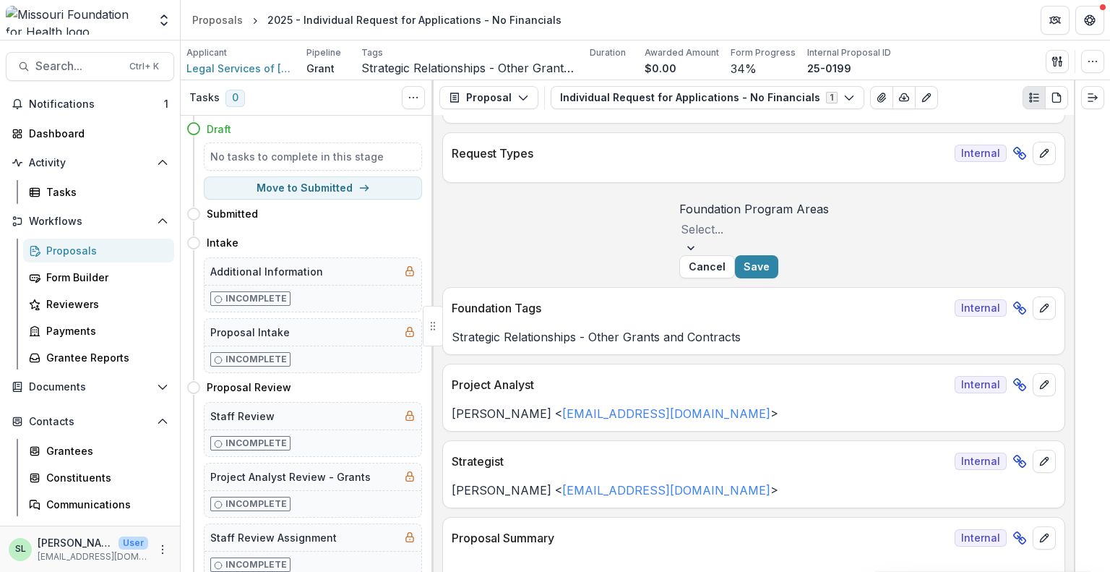
click at [681, 239] on div at bounding box center [754, 229] width 147 height 20
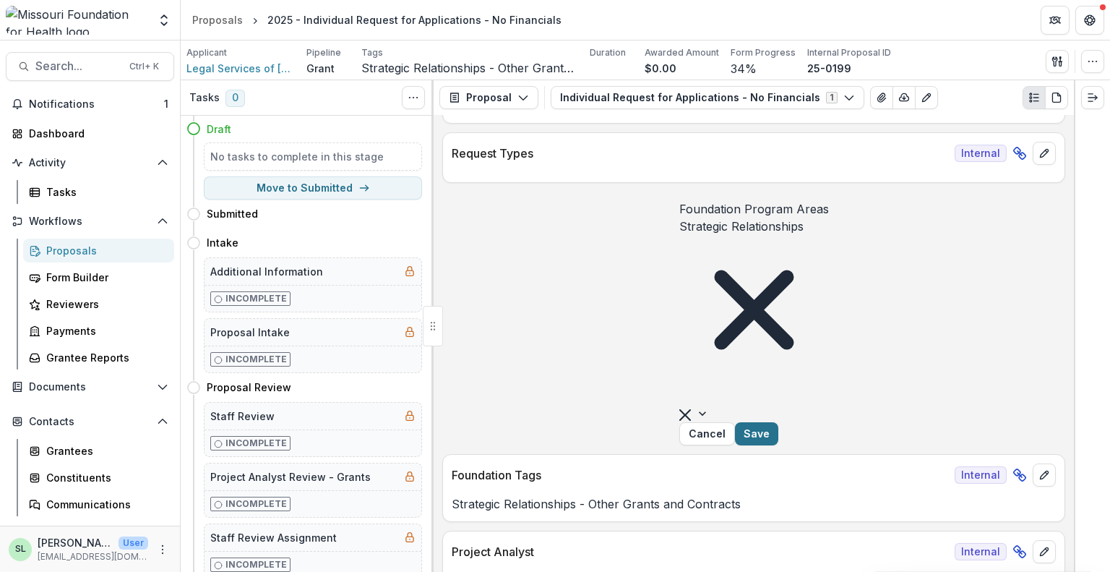
click at [778, 422] on button "Save" at bounding box center [756, 433] width 43 height 23
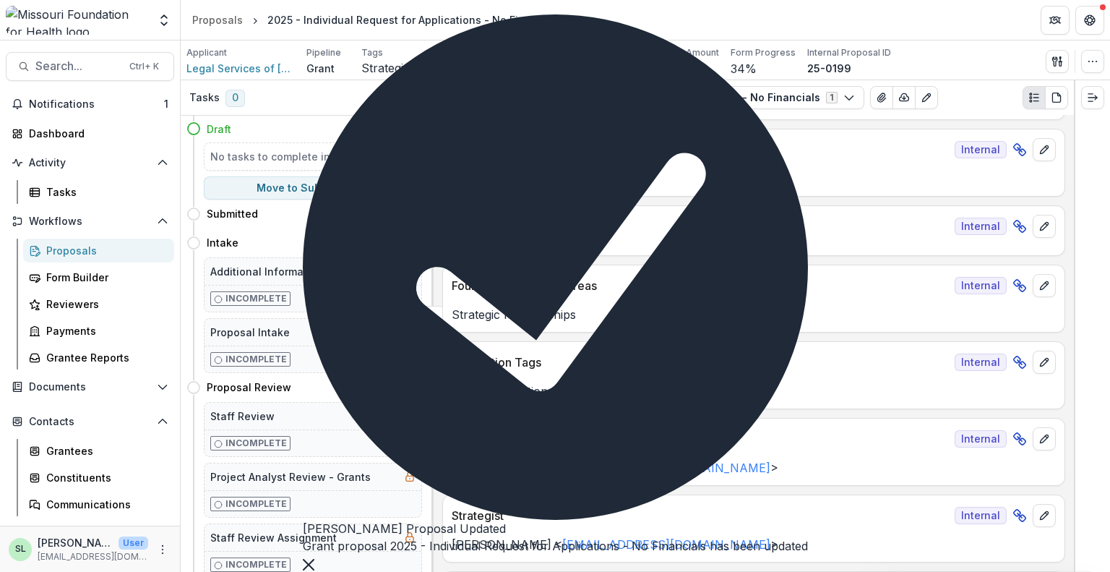
scroll to position [145, 0]
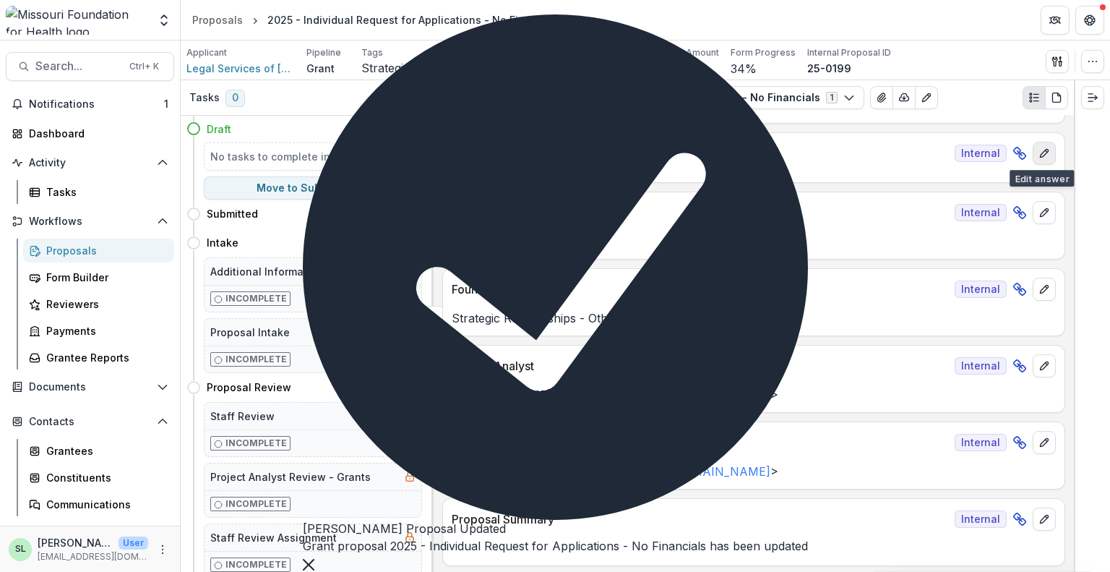
click at [1042, 155] on icon "edit" at bounding box center [1045, 153] width 12 height 12
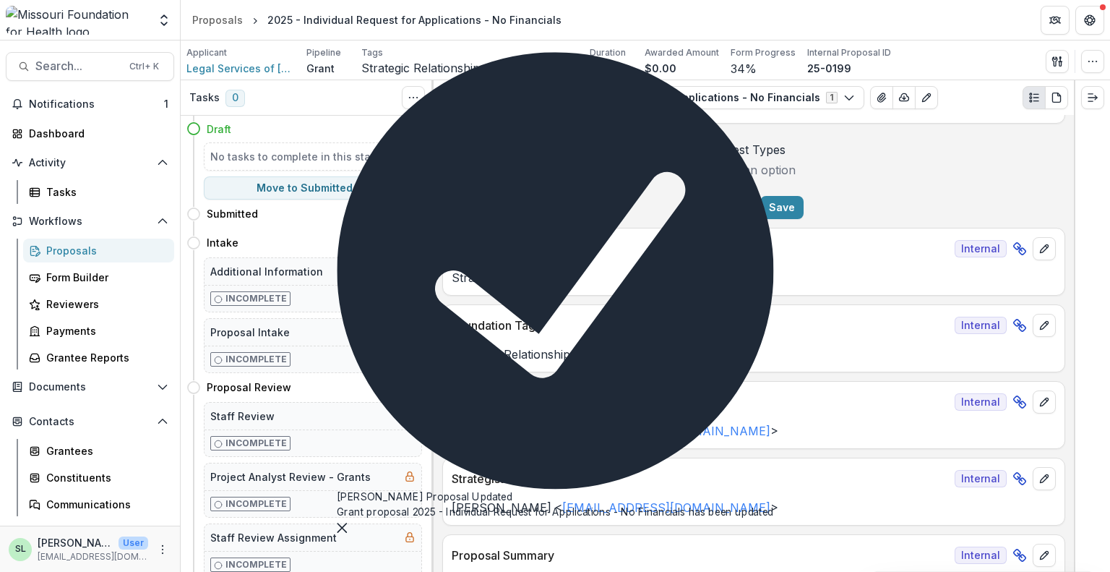
click at [706, 180] on div at bounding box center [754, 170] width 96 height 20
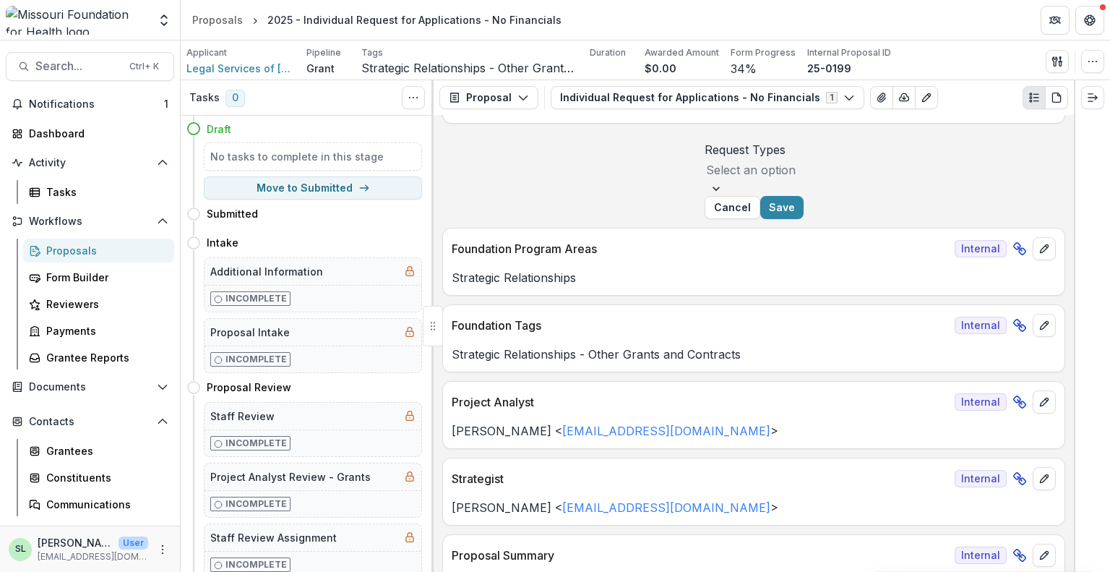
drag, startPoint x: 614, startPoint y: 254, endPoint x: 896, endPoint y: 301, distance: 285.9
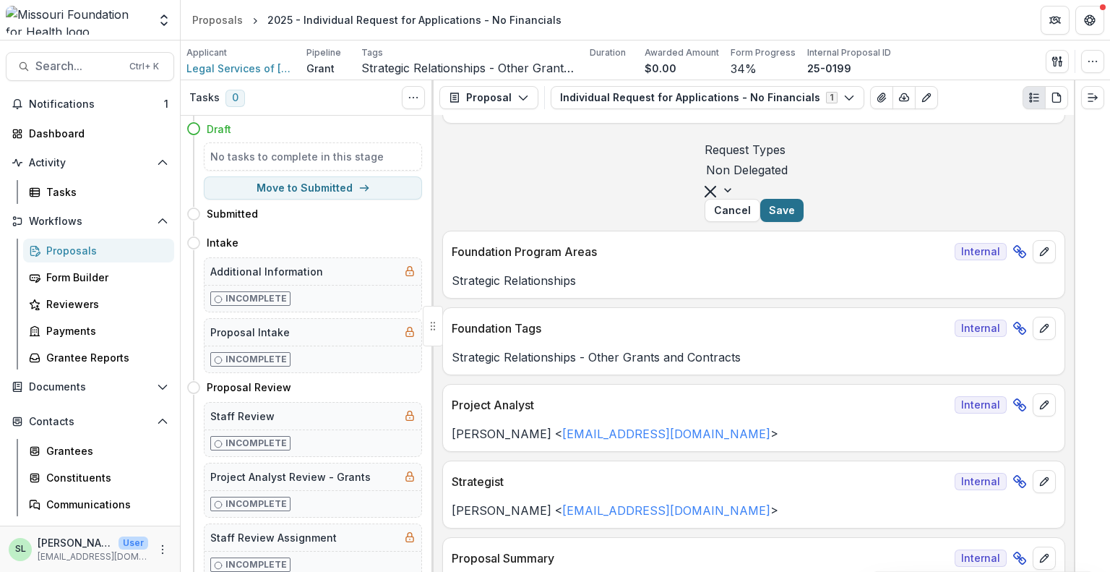
click at [804, 222] on button "Save" at bounding box center [781, 210] width 43 height 23
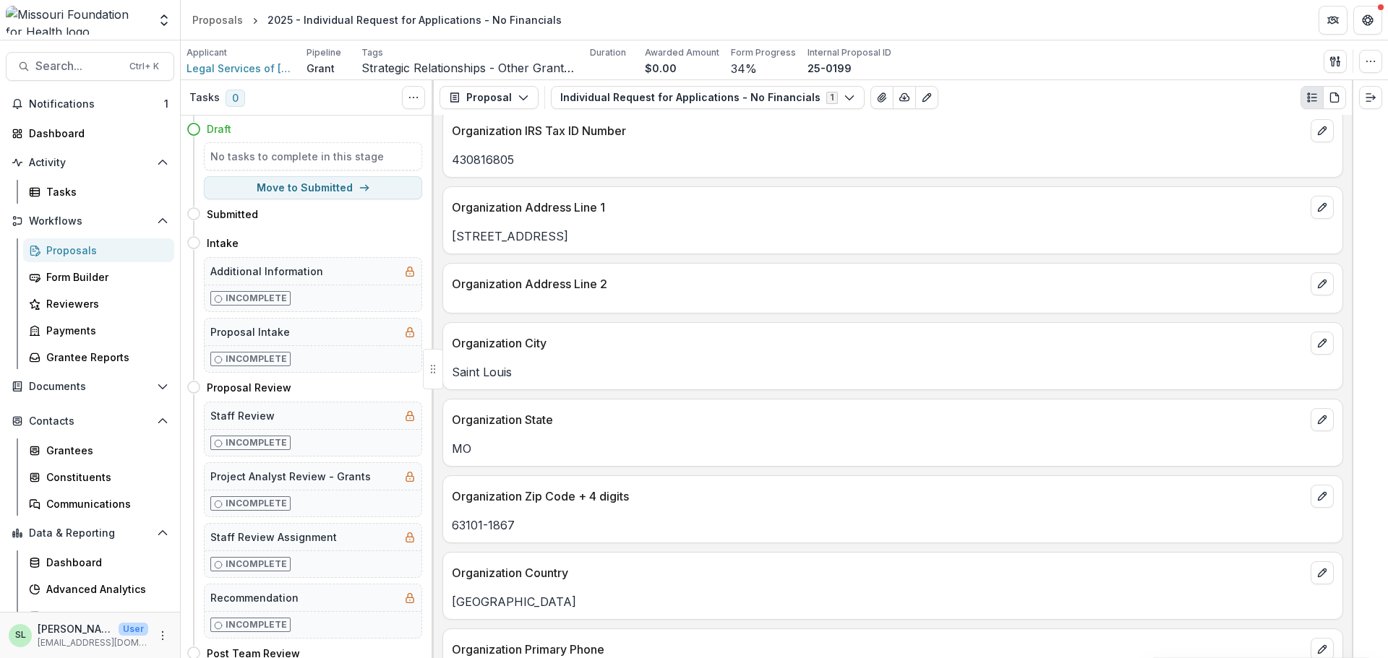
scroll to position [1206, 0]
click at [80, 105] on span "Notifications" at bounding box center [96, 104] width 135 height 12
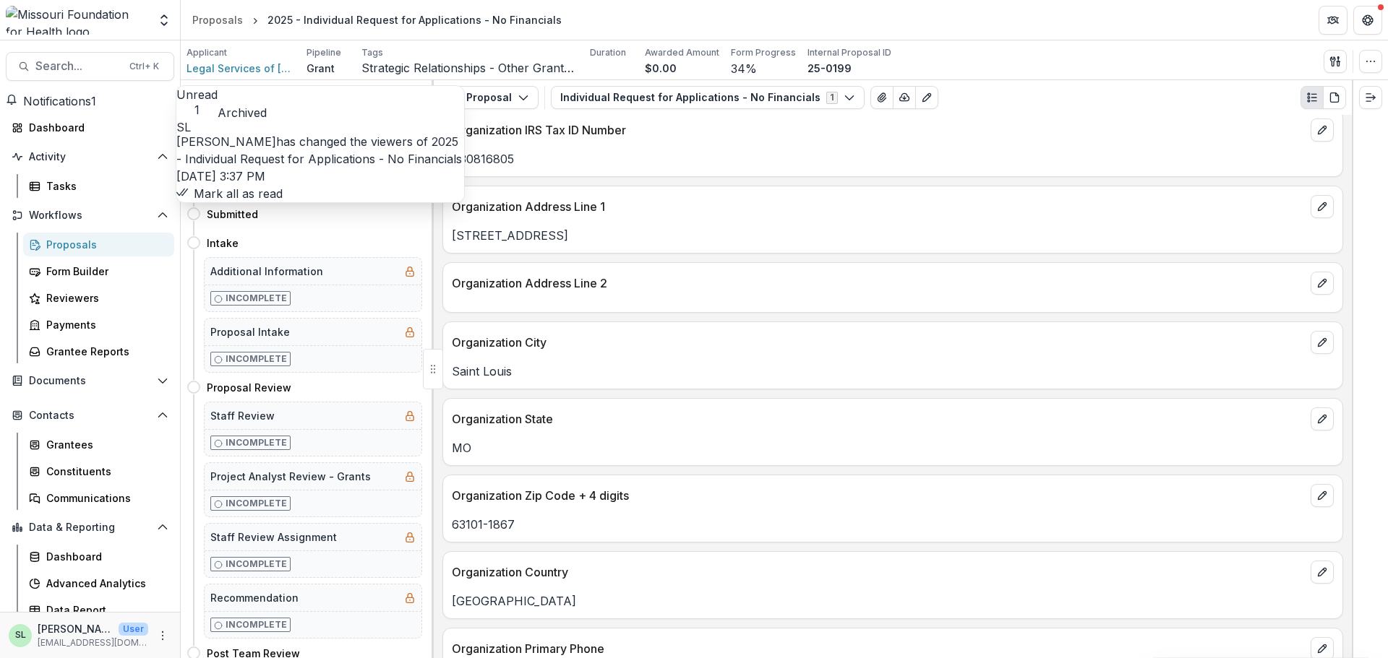
click at [283, 202] on button "Mark all as read" at bounding box center [229, 193] width 106 height 17
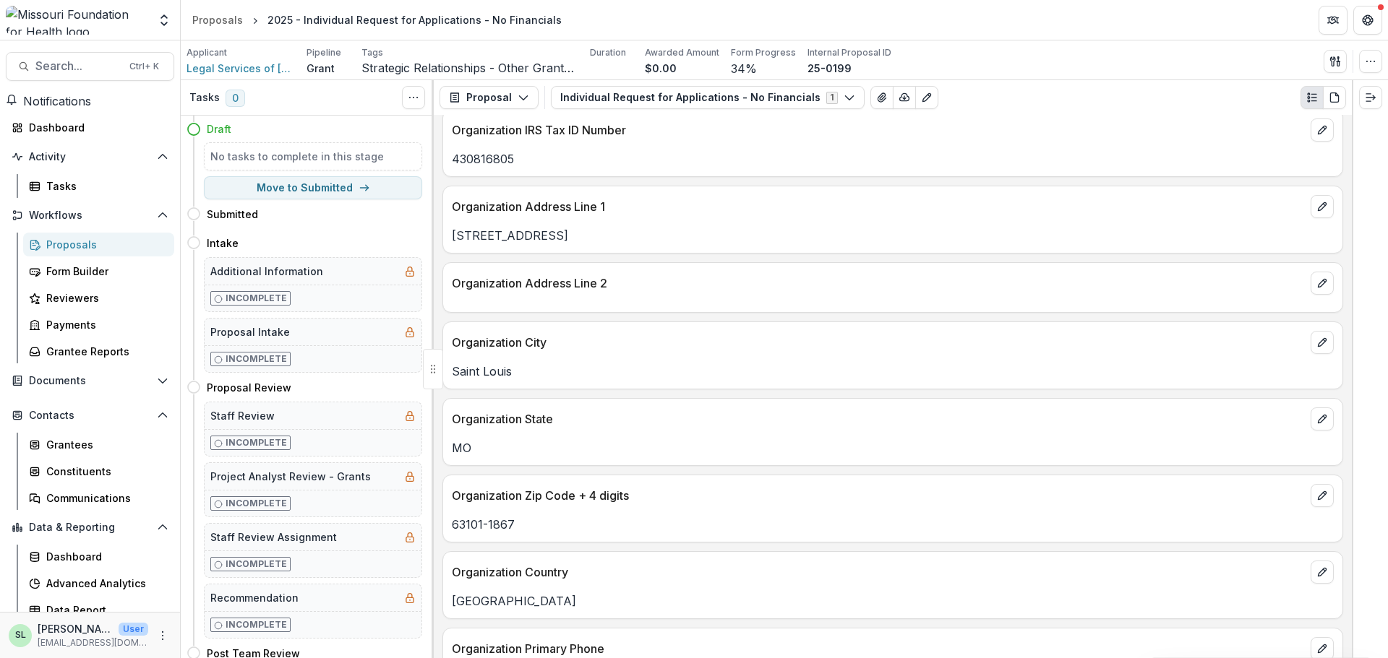
click at [91, 249] on div "Proposals" at bounding box center [104, 244] width 116 height 15
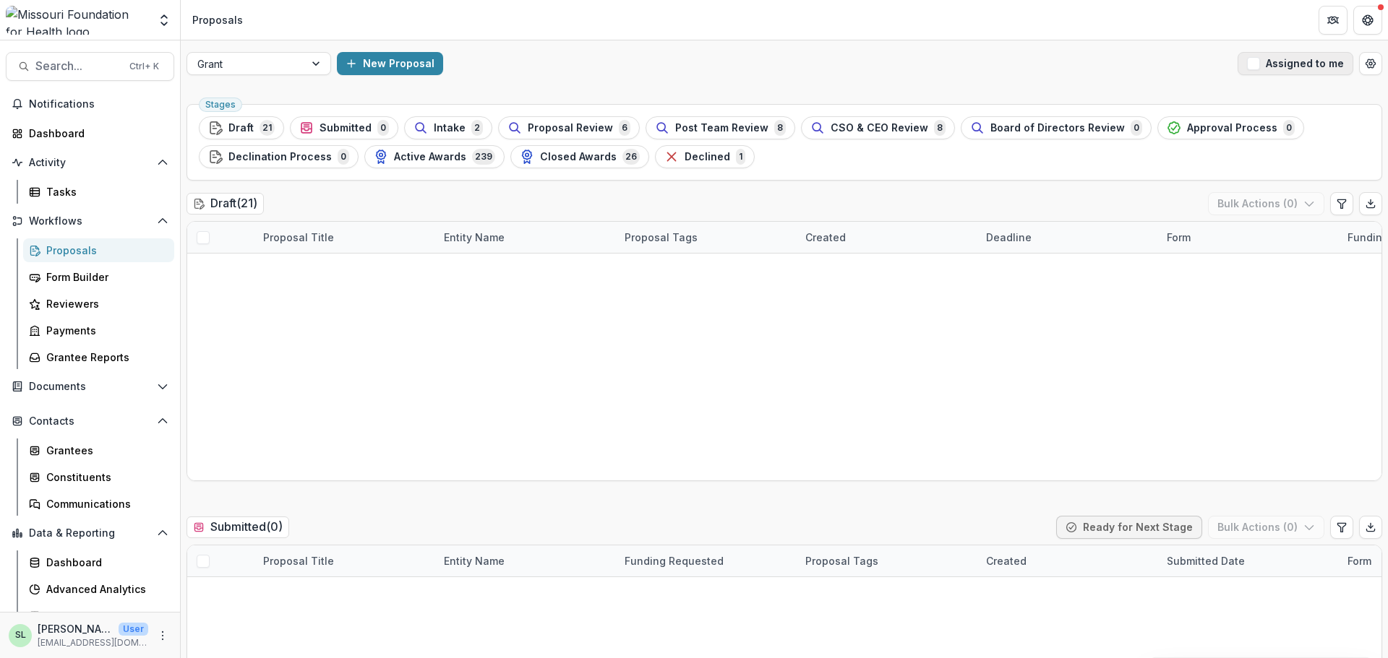
click at [1290, 61] on button "Assigned to me" at bounding box center [1295, 63] width 116 height 23
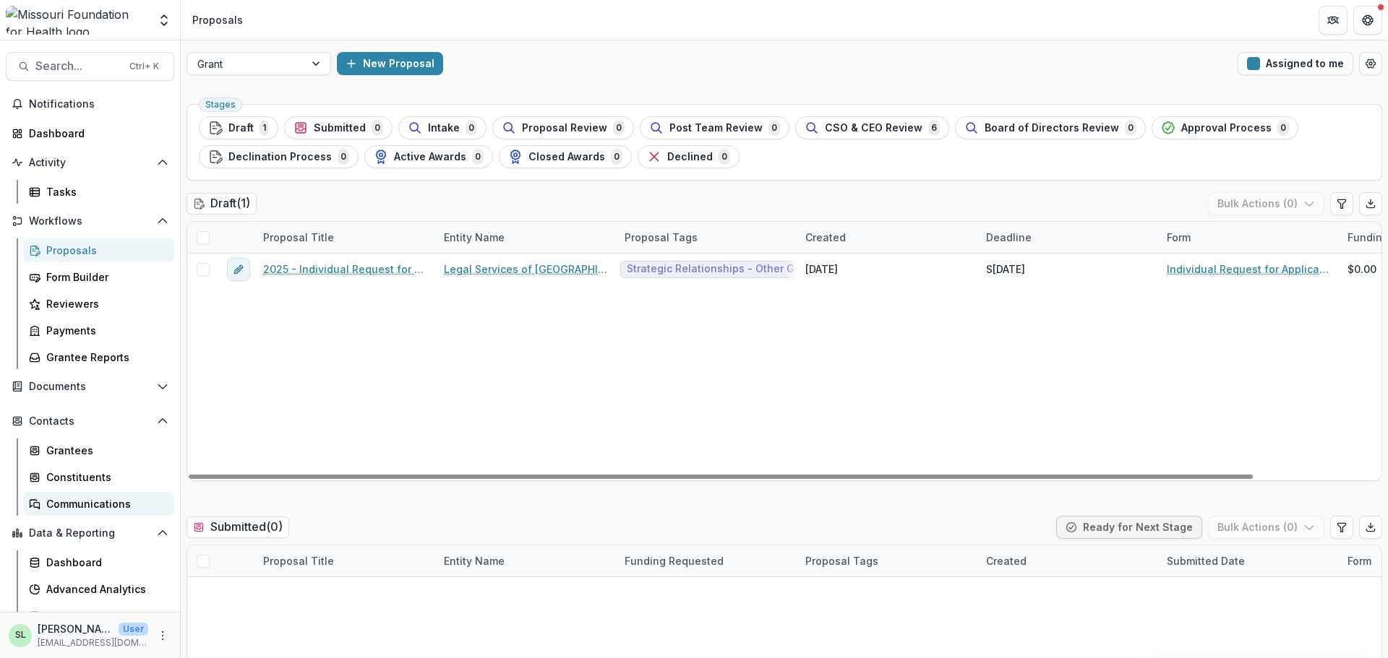
click at [89, 502] on div "Communications" at bounding box center [104, 504] width 116 height 15
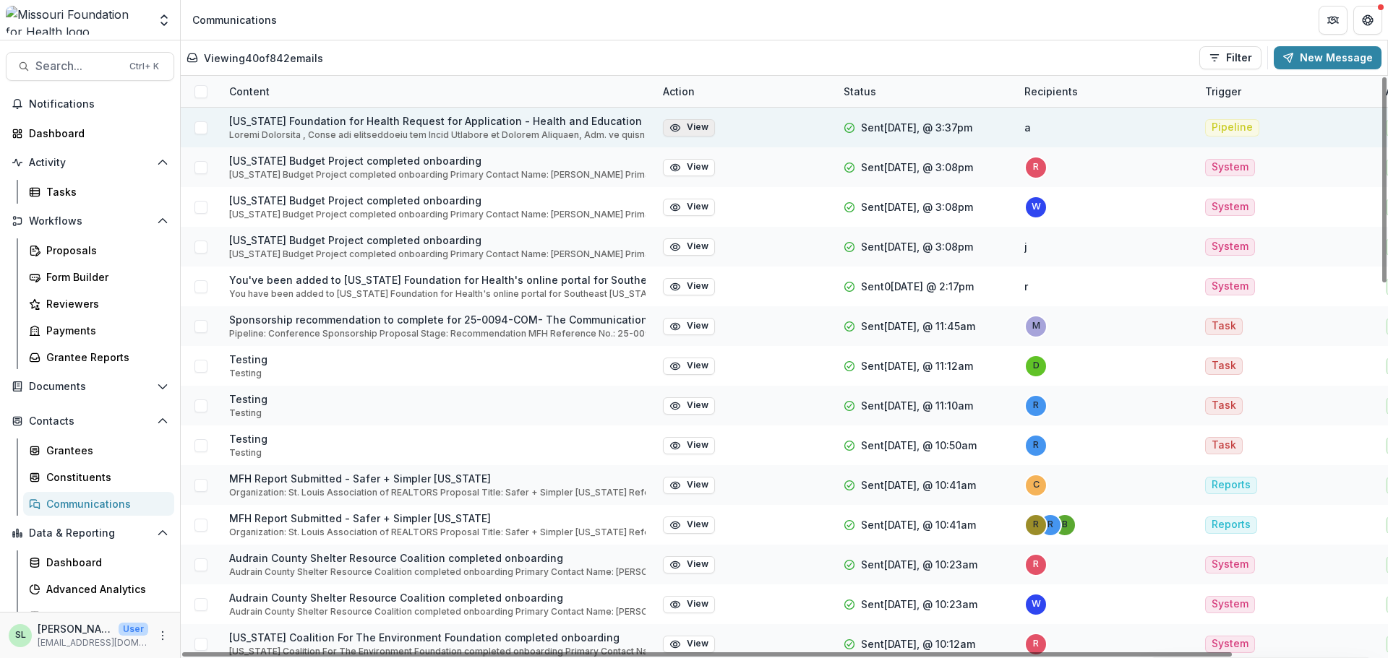
click at [675, 130] on icon "button" at bounding box center [675, 128] width 12 height 12
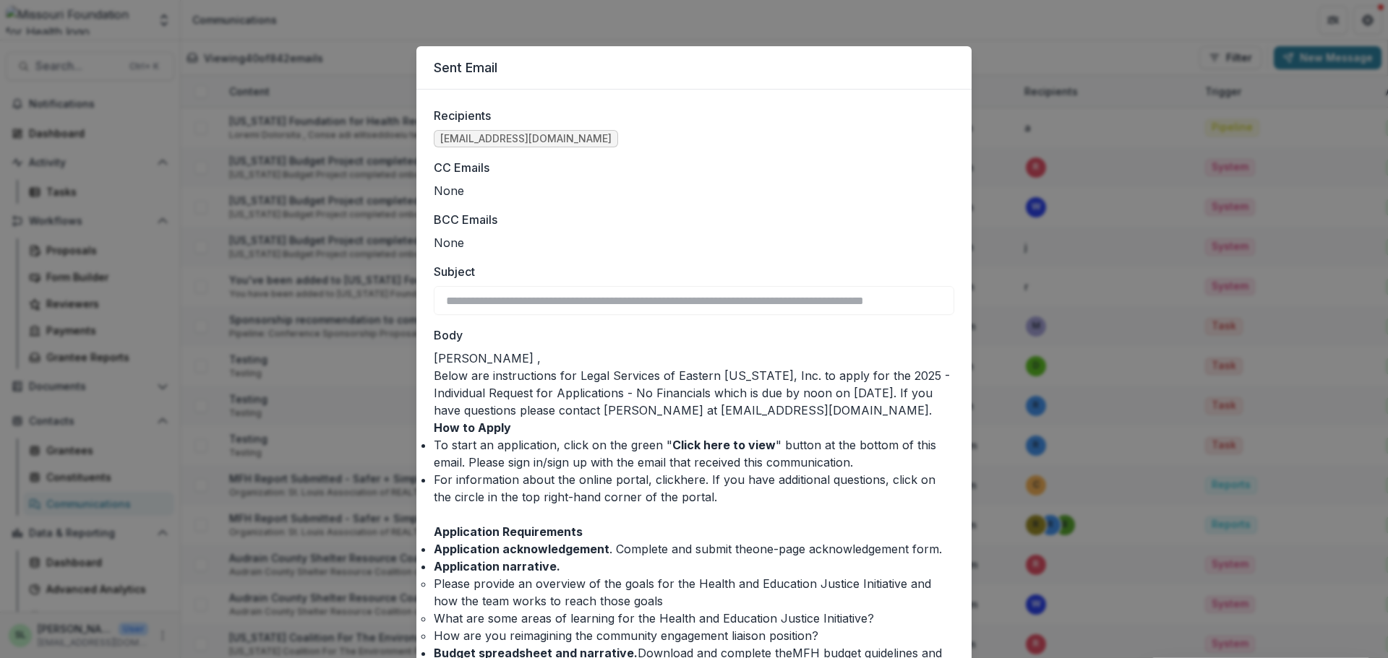
click at [1076, 40] on div "**********" at bounding box center [694, 329] width 1388 height 658
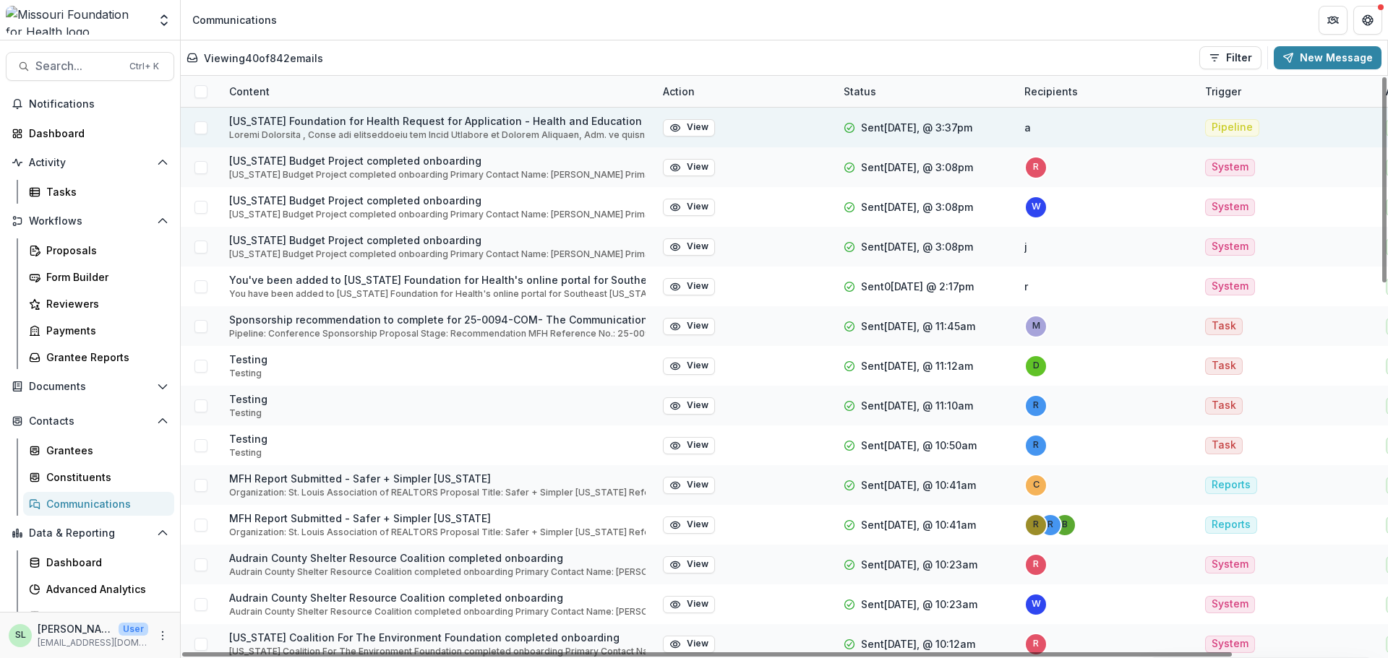
click at [205, 129] on span at bounding box center [200, 127] width 13 height 13
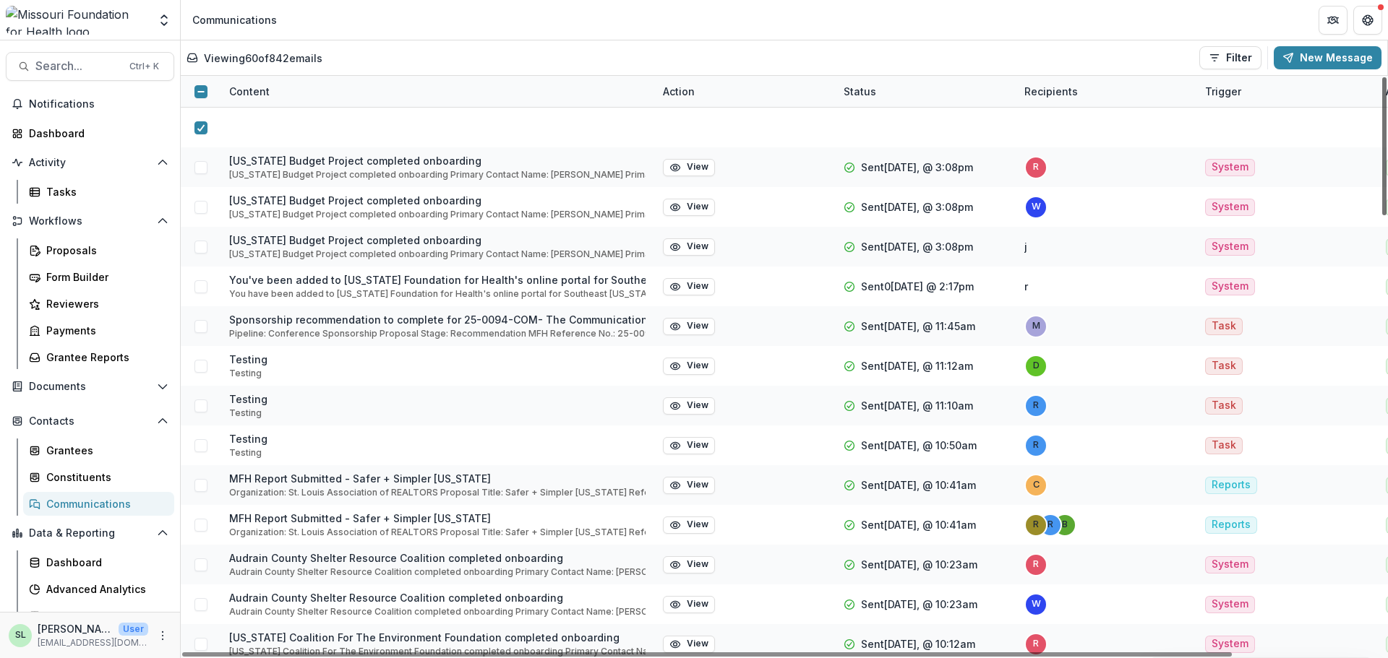
drag, startPoint x: 1386, startPoint y: 192, endPoint x: 1386, endPoint y: 155, distance: 36.9
click at [1386, 155] on div at bounding box center [1384, 146] width 4 height 138
click at [687, 158] on button "View" at bounding box center [689, 166] width 52 height 17
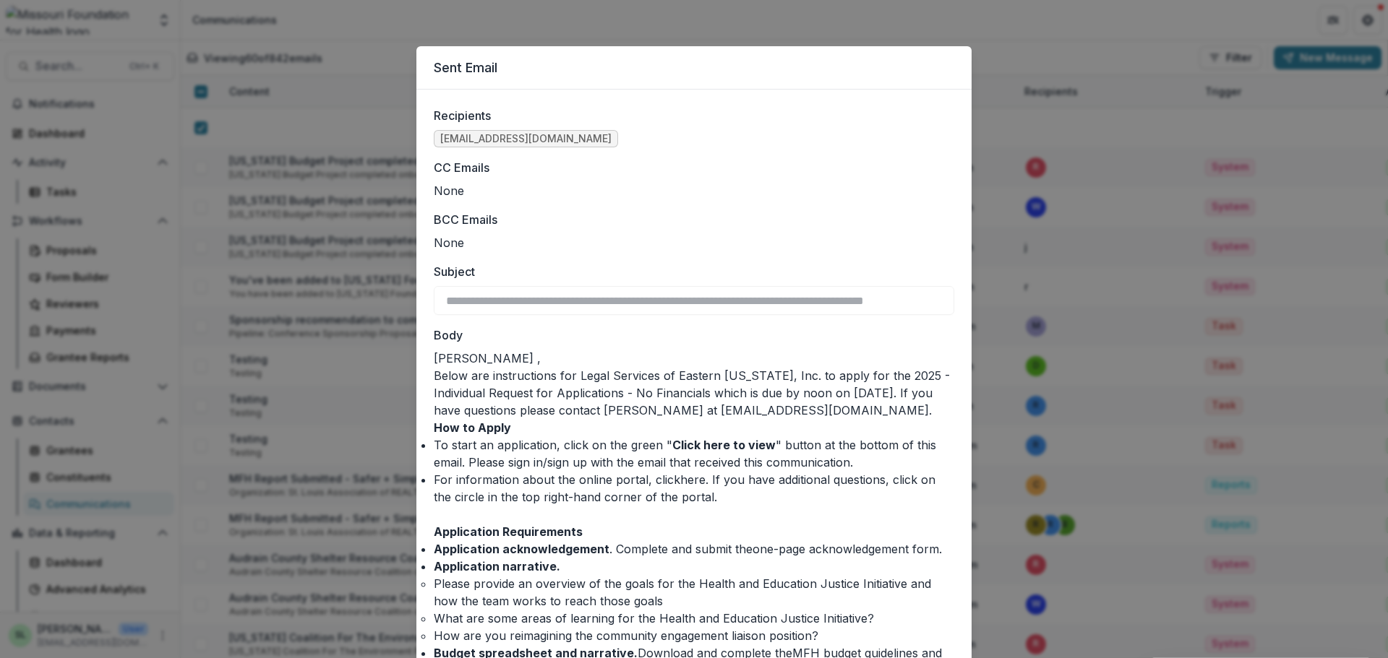
click at [434, 108] on label "Recipients" at bounding box center [690, 115] width 512 height 17
click at [429, 111] on div "**********" at bounding box center [693, 523] width 555 height 867
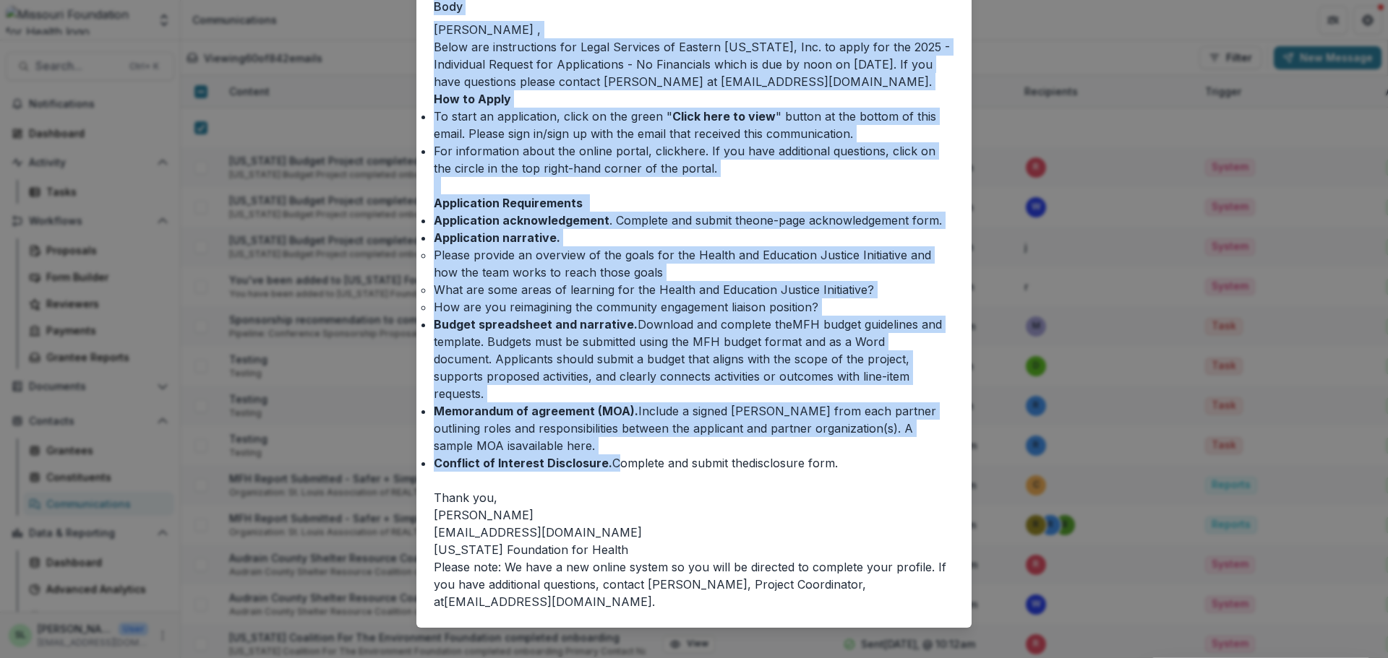
scroll to position [345, 0]
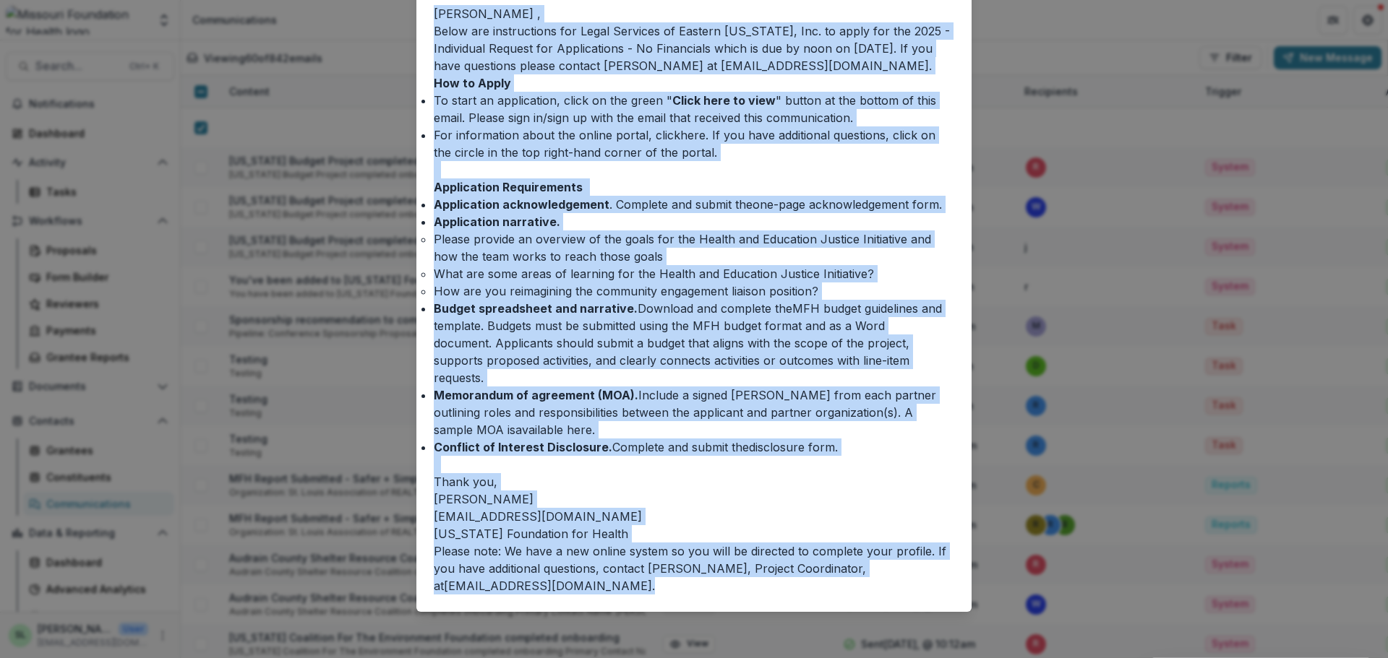
drag, startPoint x: 433, startPoint y: 111, endPoint x: 669, endPoint y: 596, distance: 539.2
click at [668, 596] on div "**********" at bounding box center [693, 178] width 555 height 867
copy div "Loremipsum dolorsitame@cons.adi EL Seddoe Temp INC Utlabo Etdo Magnaal Enim Adm…"
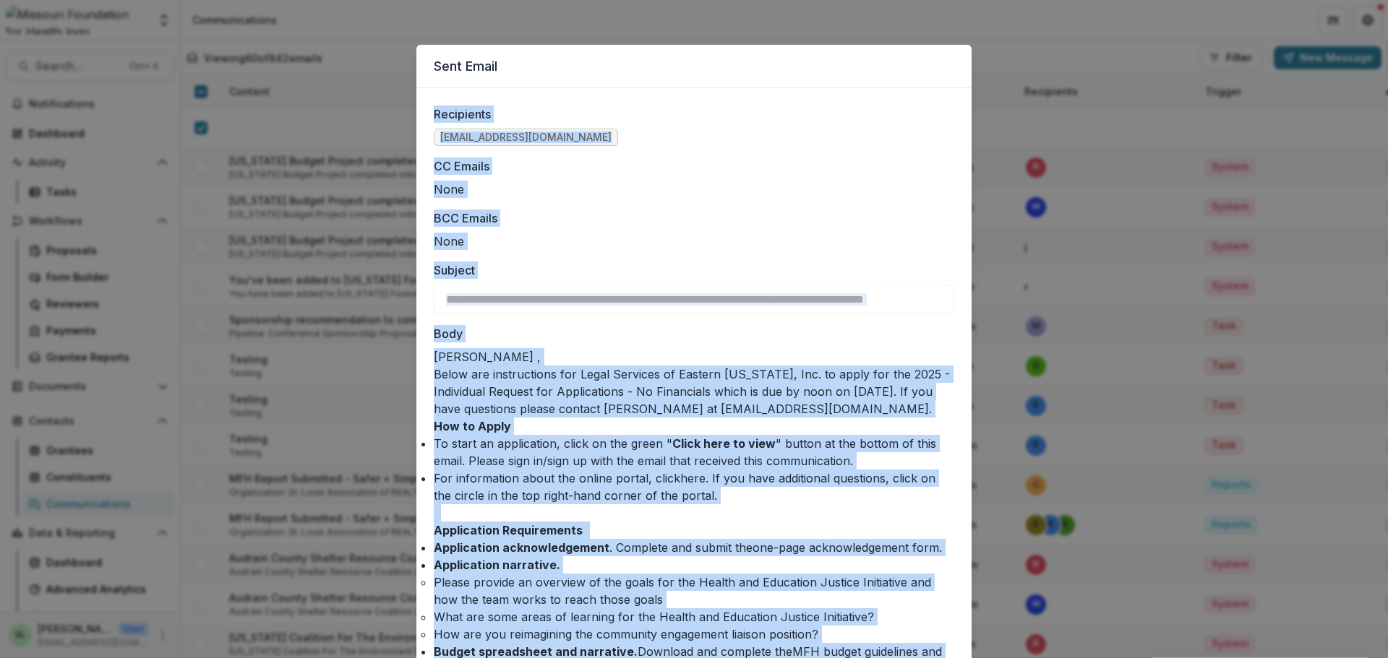
scroll to position [0, 0]
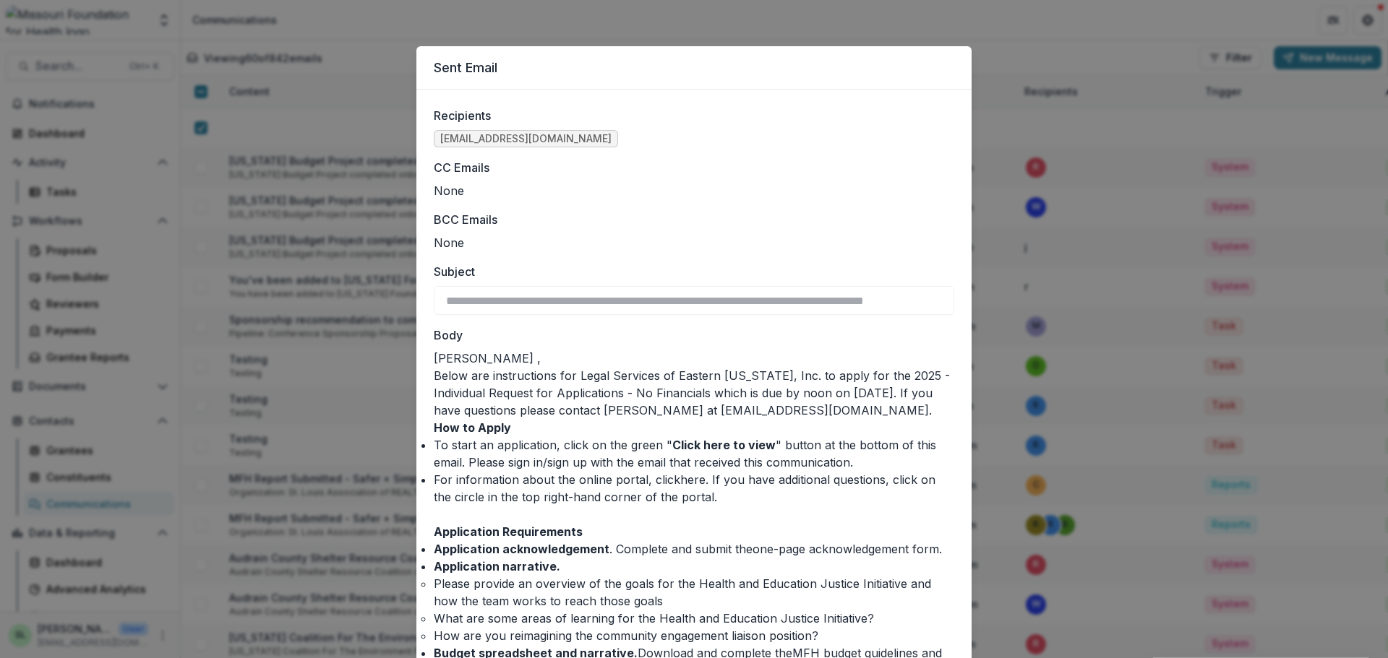
click at [653, 37] on div "**********" at bounding box center [694, 329] width 1388 height 658
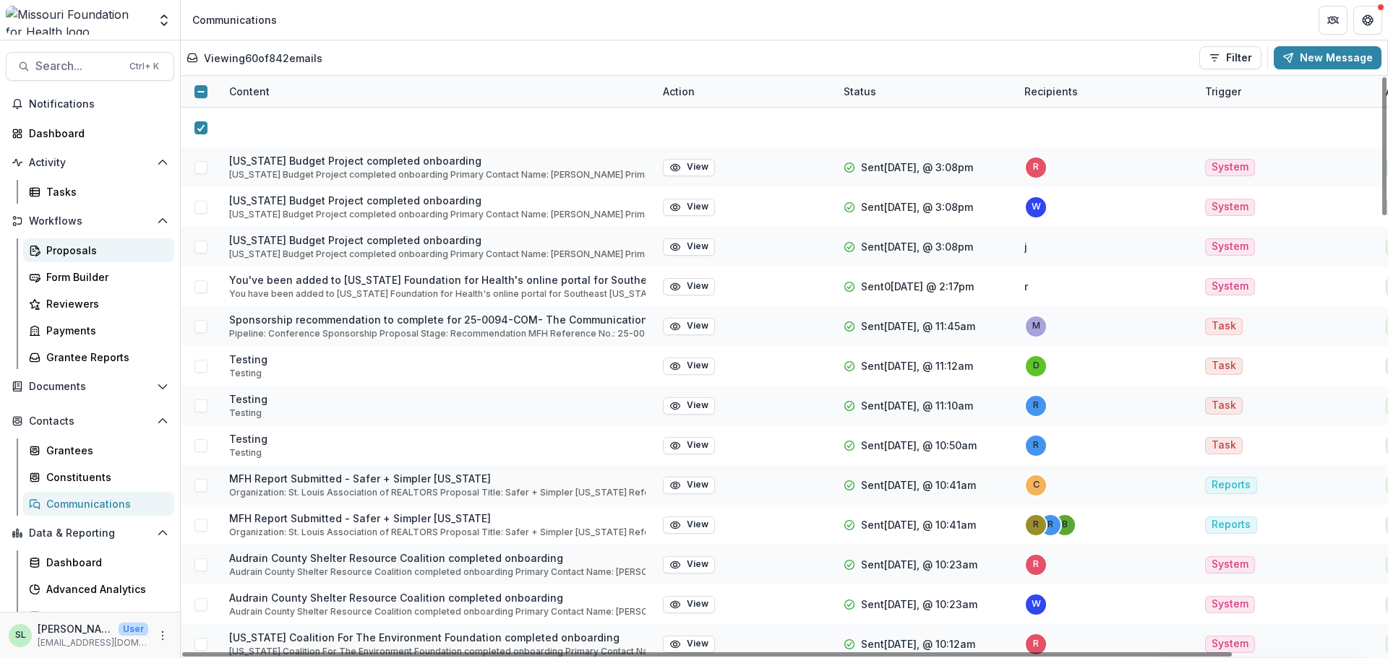
click at [53, 249] on div "Proposals" at bounding box center [104, 250] width 116 height 15
